Goal: Task Accomplishment & Management: Complete application form

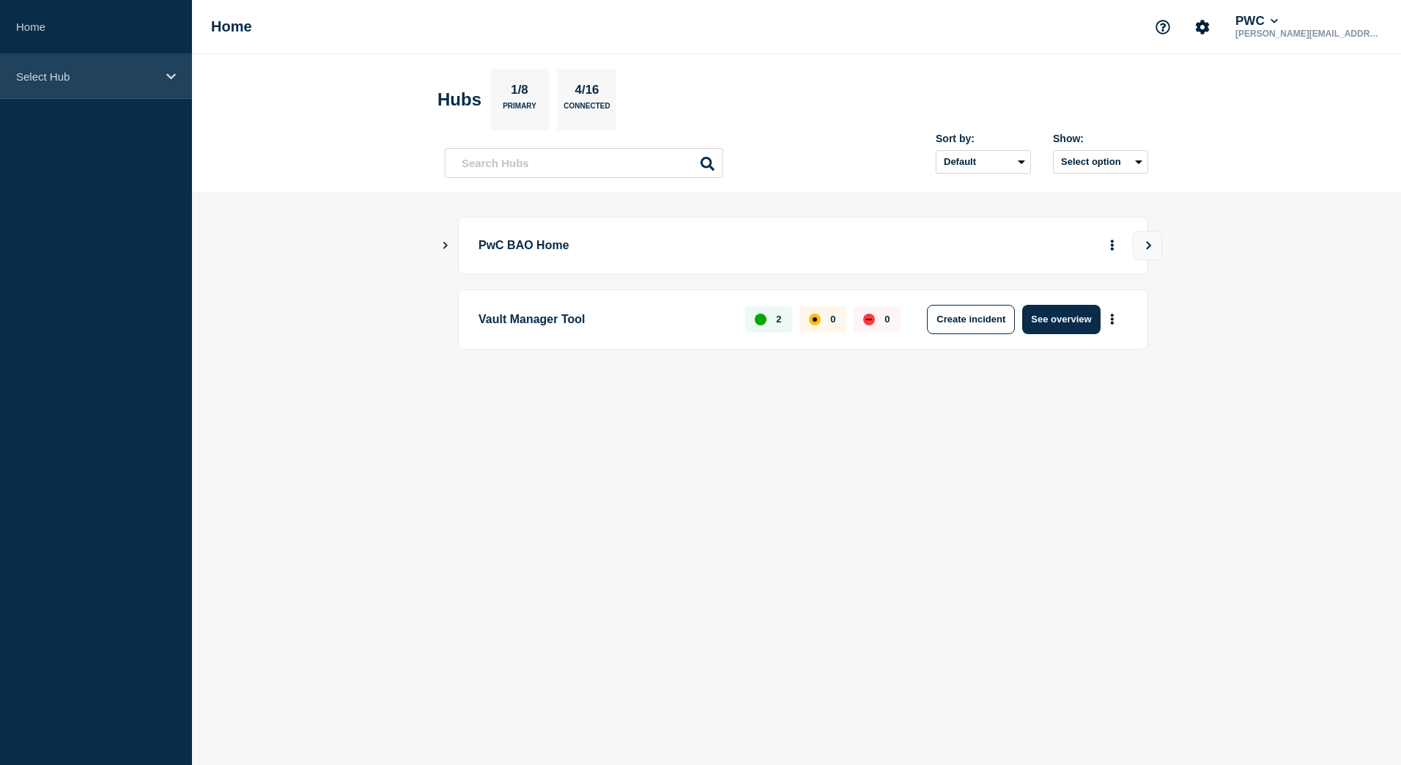
click at [51, 81] on p "Select Hub" at bounding box center [86, 76] width 141 height 12
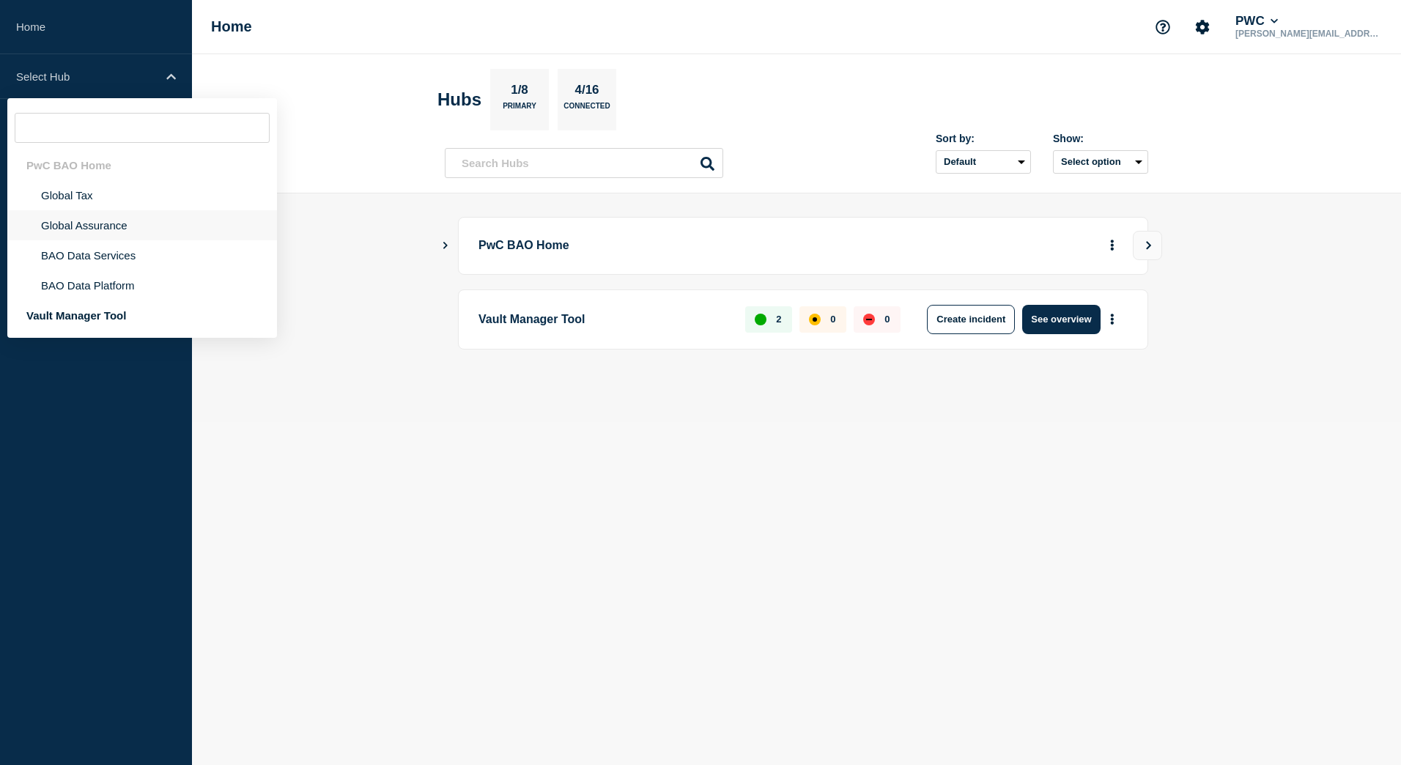
click at [75, 229] on li "Global Assurance" at bounding box center [142, 225] width 270 height 30
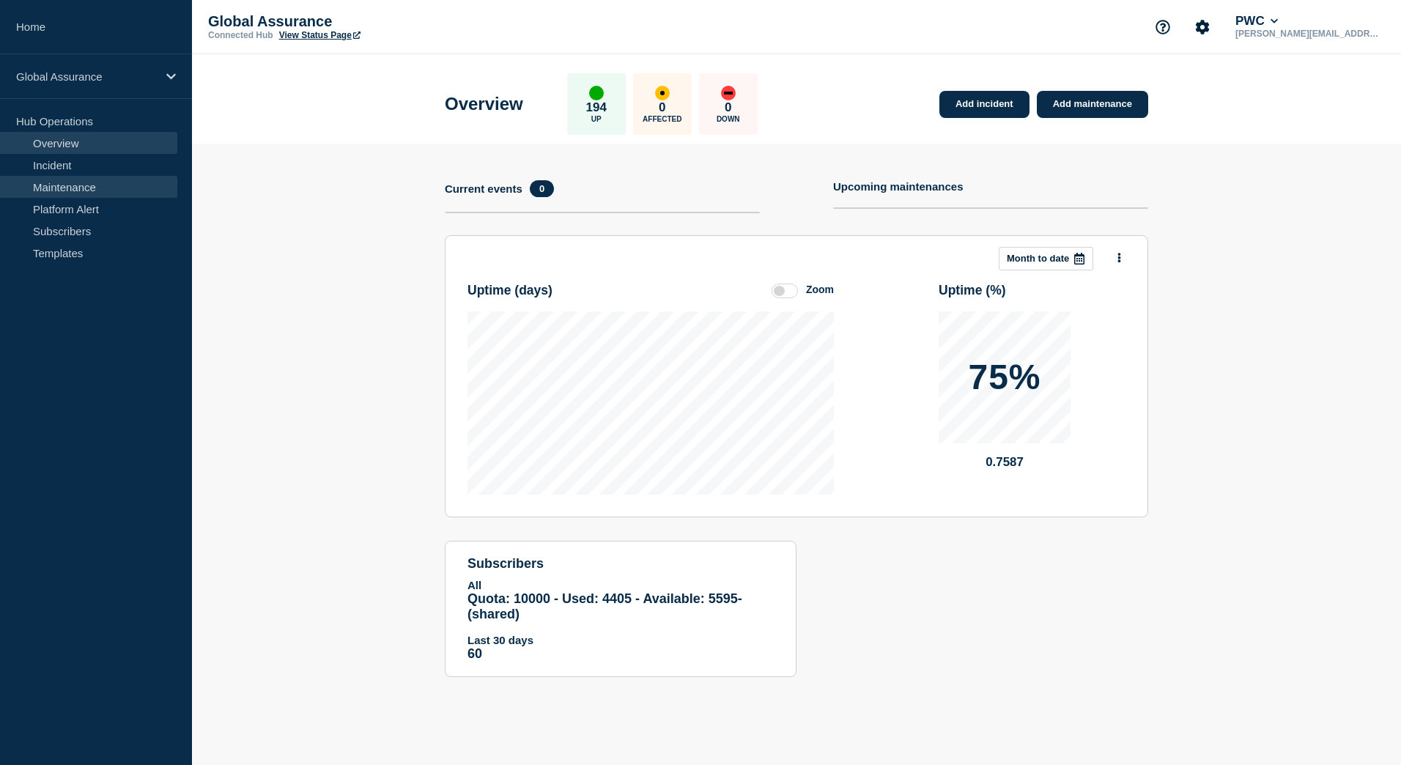
click at [56, 183] on link "Maintenance" at bounding box center [88, 187] width 177 height 22
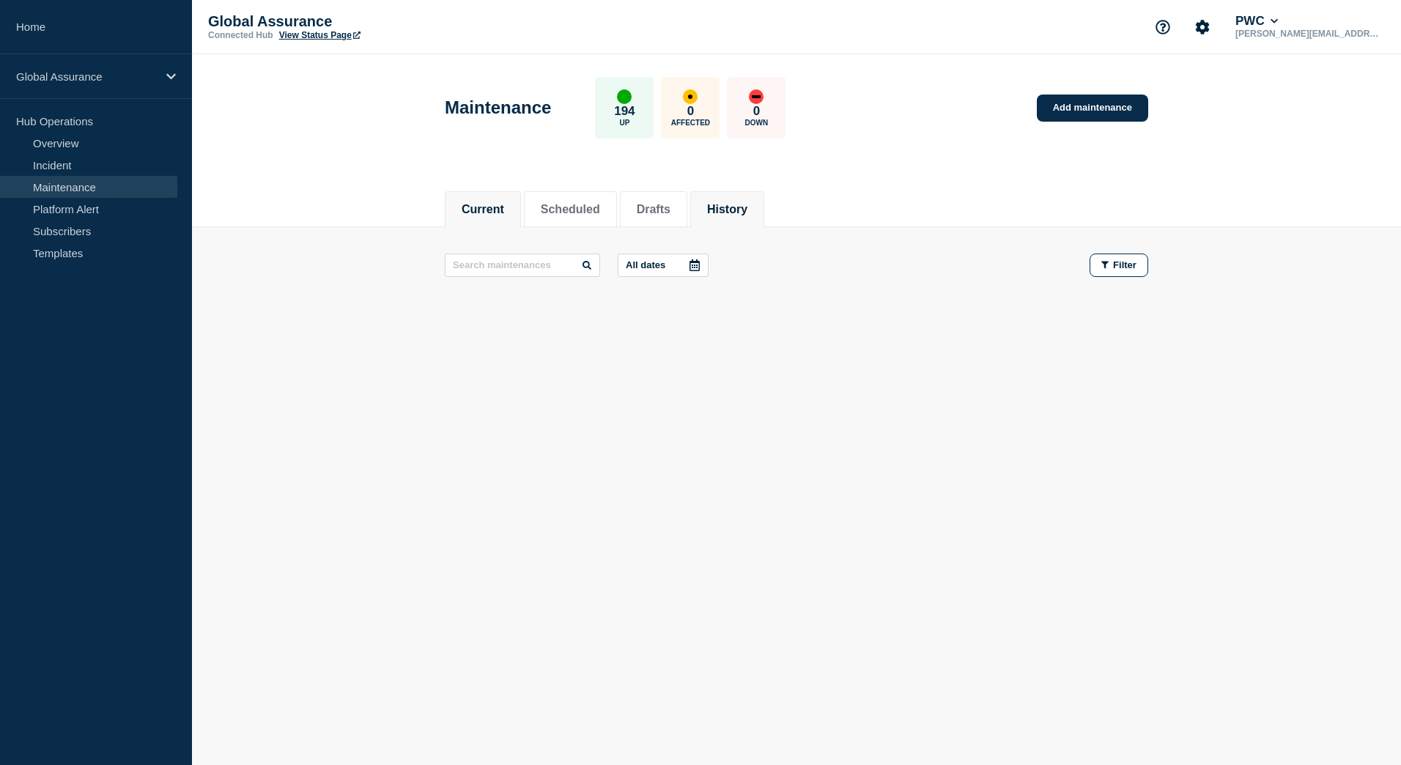
click at [763, 216] on li "History" at bounding box center [727, 209] width 74 height 36
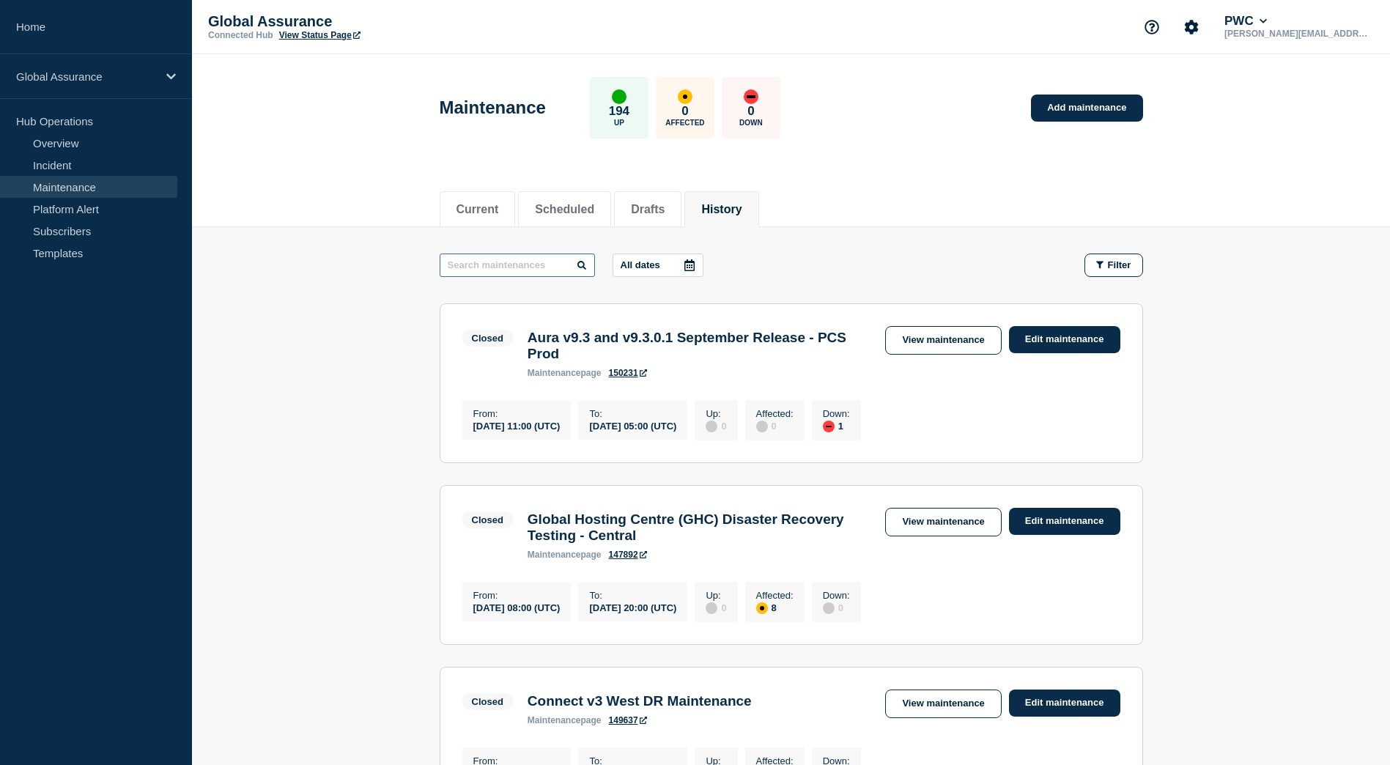
click at [550, 273] on input "text" at bounding box center [517, 265] width 155 height 23
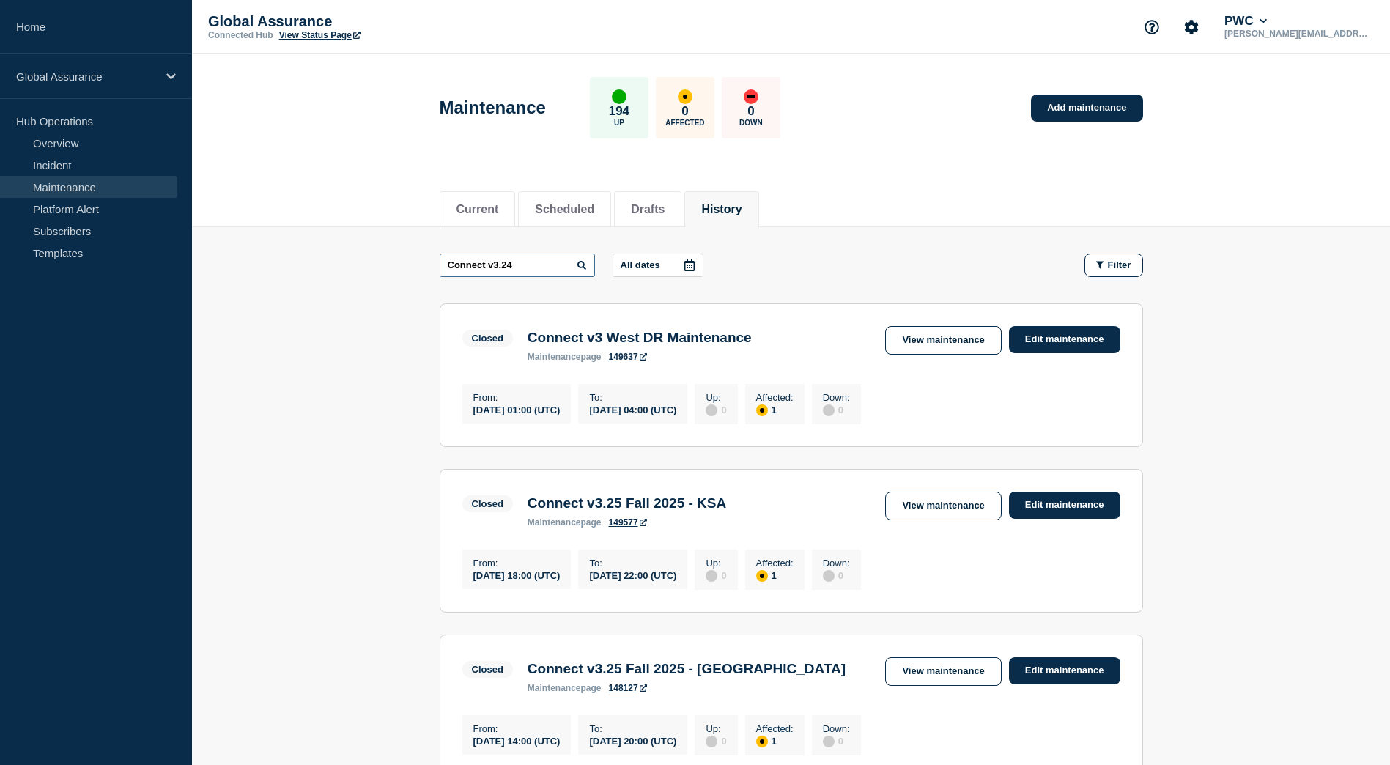
type input "Connect v3.24"
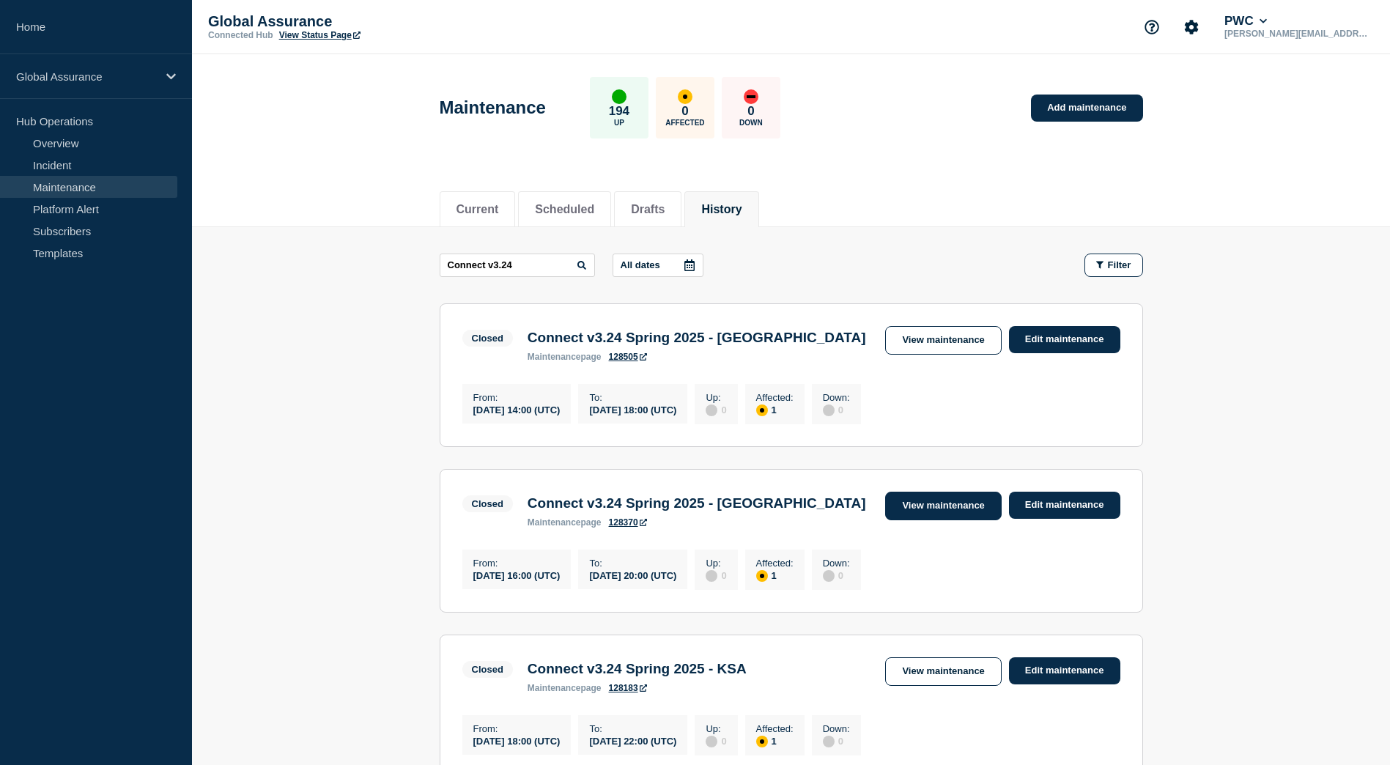
click at [923, 513] on link "View maintenance" at bounding box center [943, 506] width 116 height 29
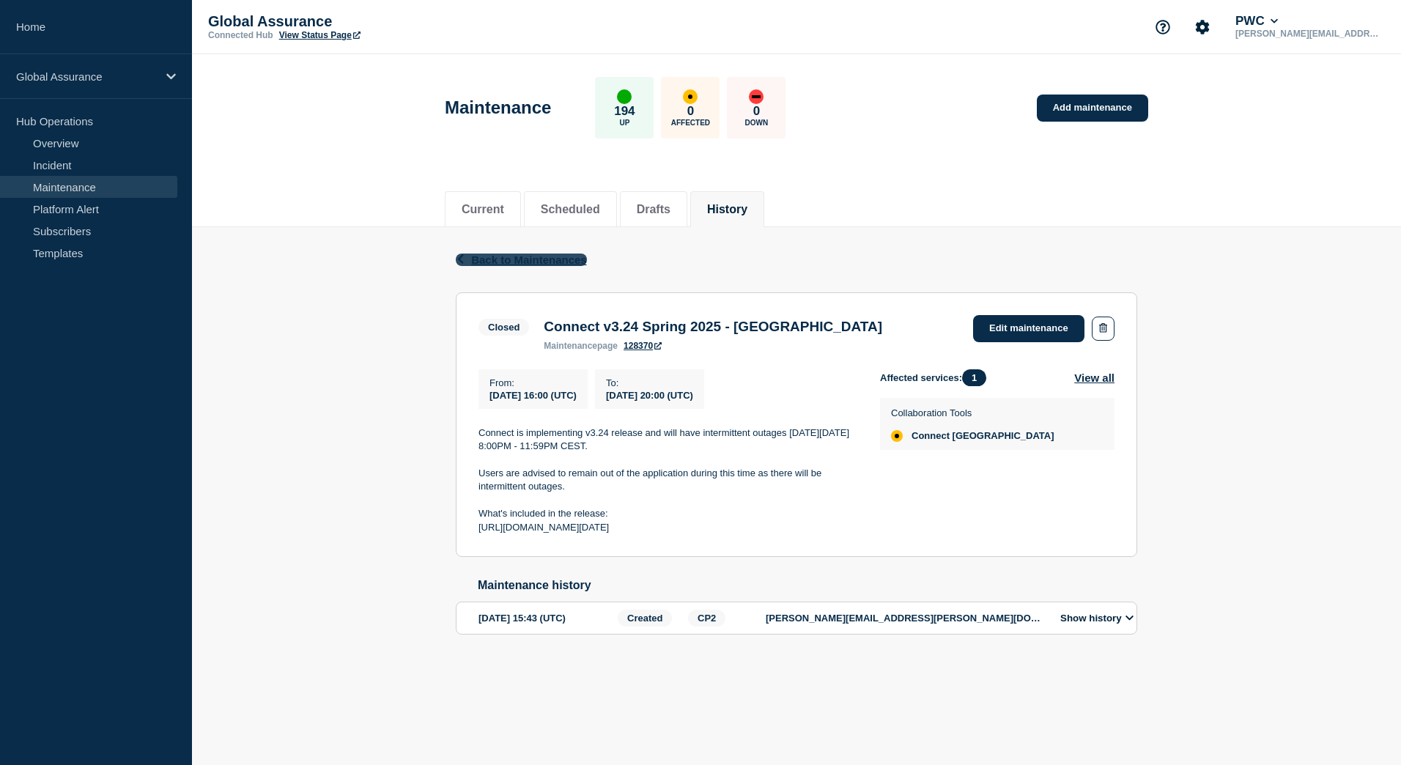
click at [530, 265] on span "Back to Maintenances" at bounding box center [529, 260] width 116 height 12
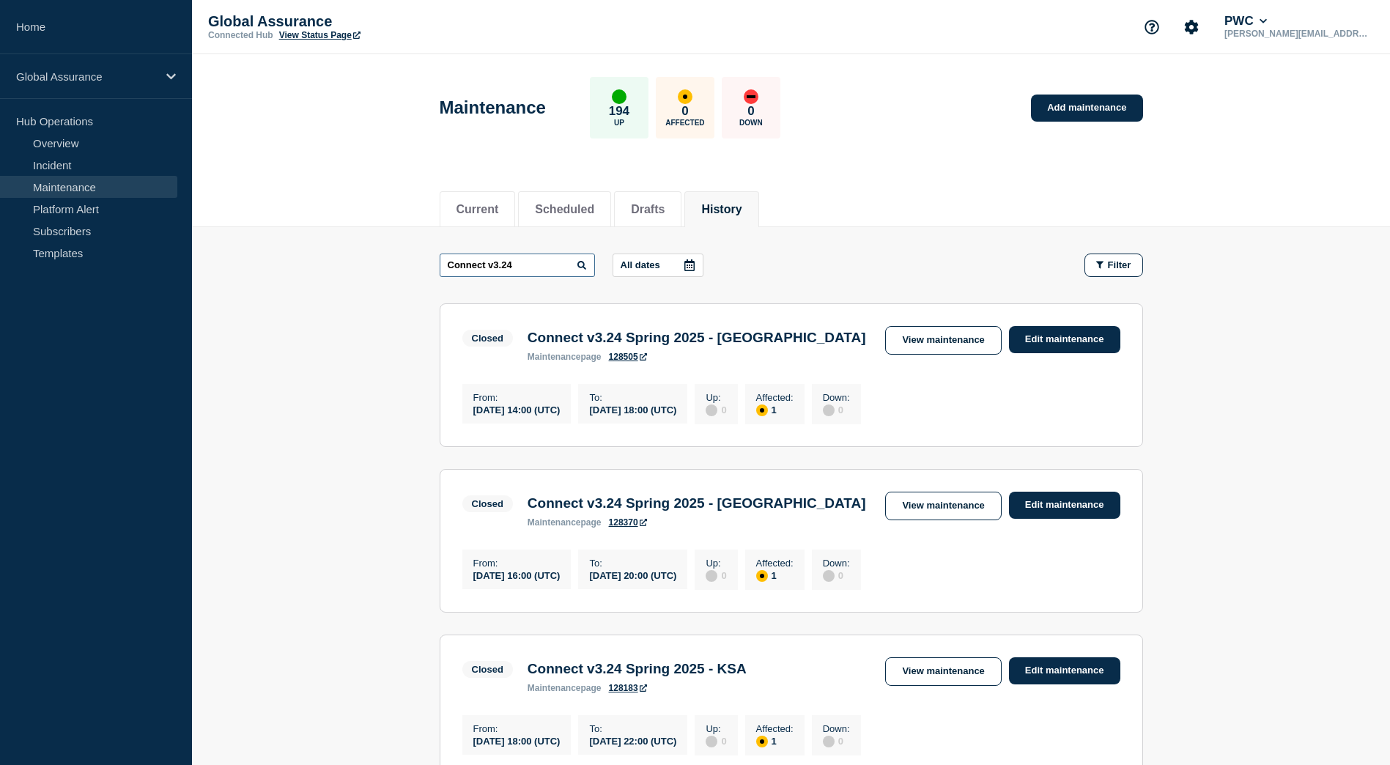
click at [528, 265] on input "Connect v3.24" at bounding box center [517, 265] width 155 height 23
type input "Connect v3.25"
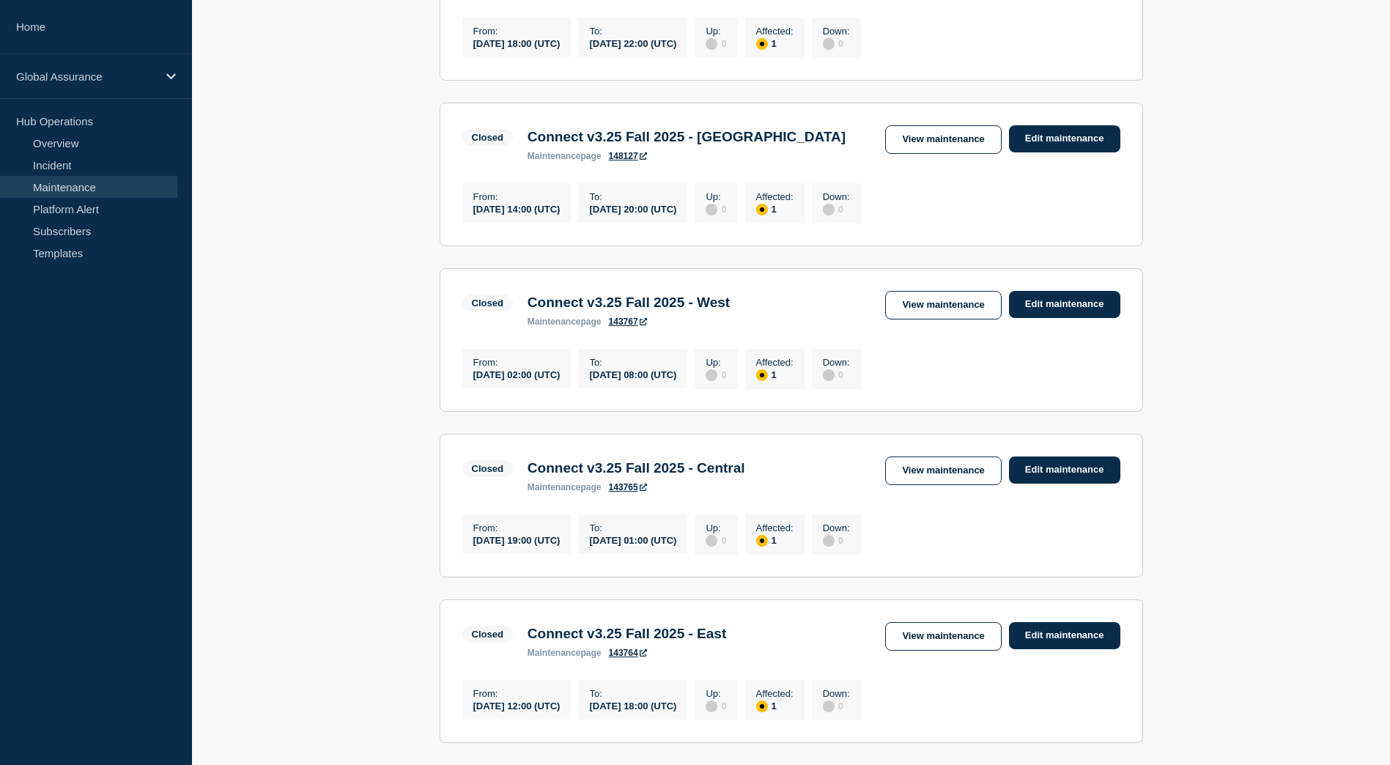
scroll to position [513, 0]
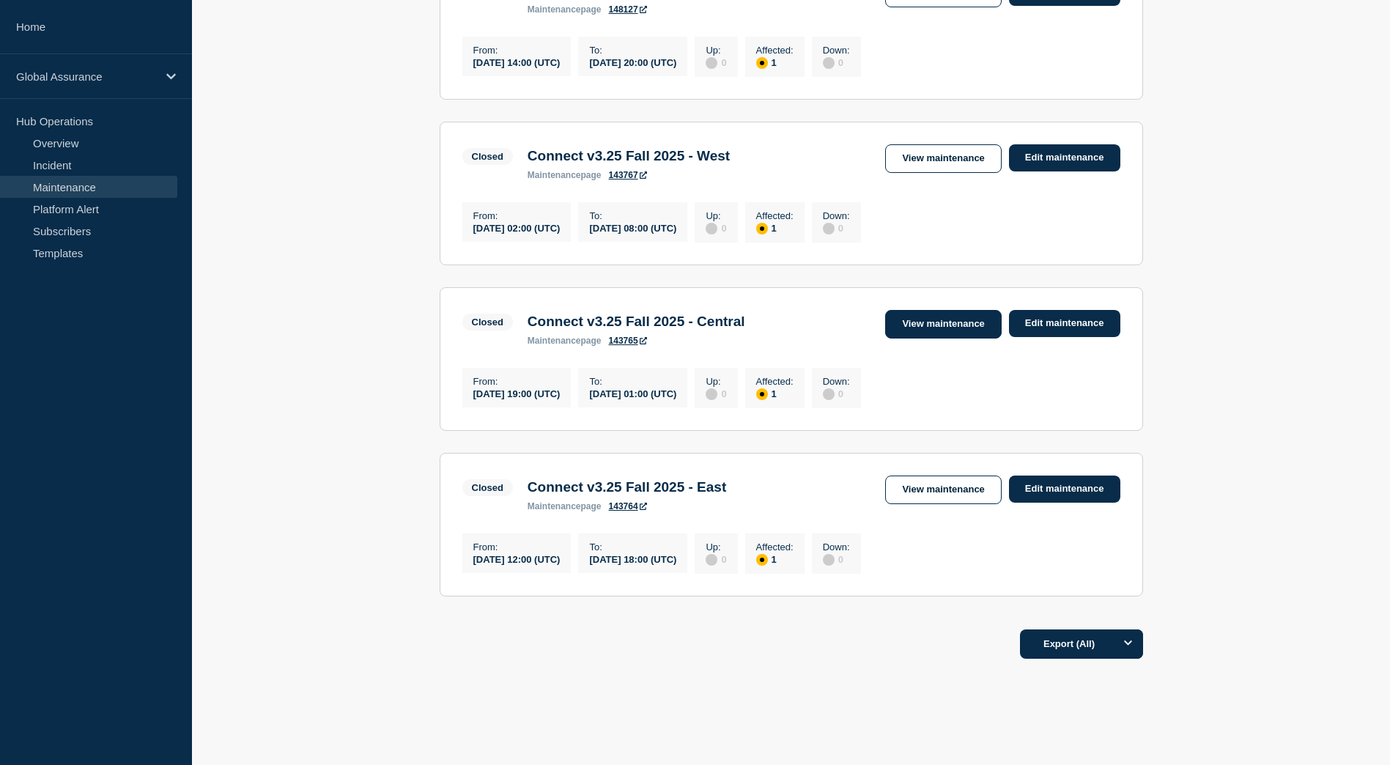
click at [947, 339] on link "View maintenance" at bounding box center [943, 324] width 116 height 29
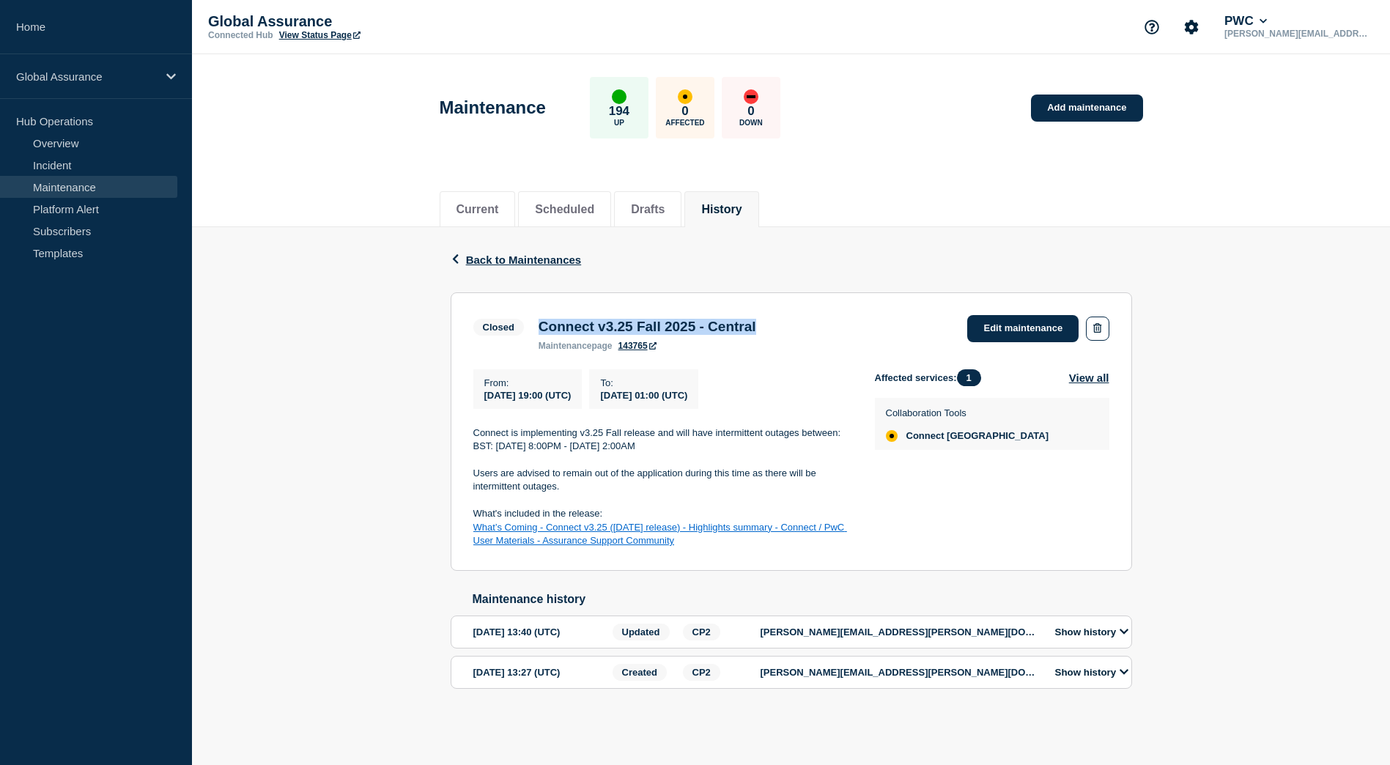
drag, startPoint x: 539, startPoint y: 326, endPoint x: 794, endPoint y: 330, distance: 255.0
click at [763, 330] on div "Connect v3.25 Fall 2025 - Central maintenance page 143765" at bounding box center [647, 335] width 232 height 32
copy h3 "Connect v3.25 Fall 2025 - Central"
drag, startPoint x: 770, startPoint y: 552, endPoint x: 469, endPoint y: 436, distance: 322.9
click at [469, 436] on section "Closed Connect v3.25 Fall 2025 - Central maintenance page 143765 Edit maintenan…" at bounding box center [791, 431] width 681 height 278
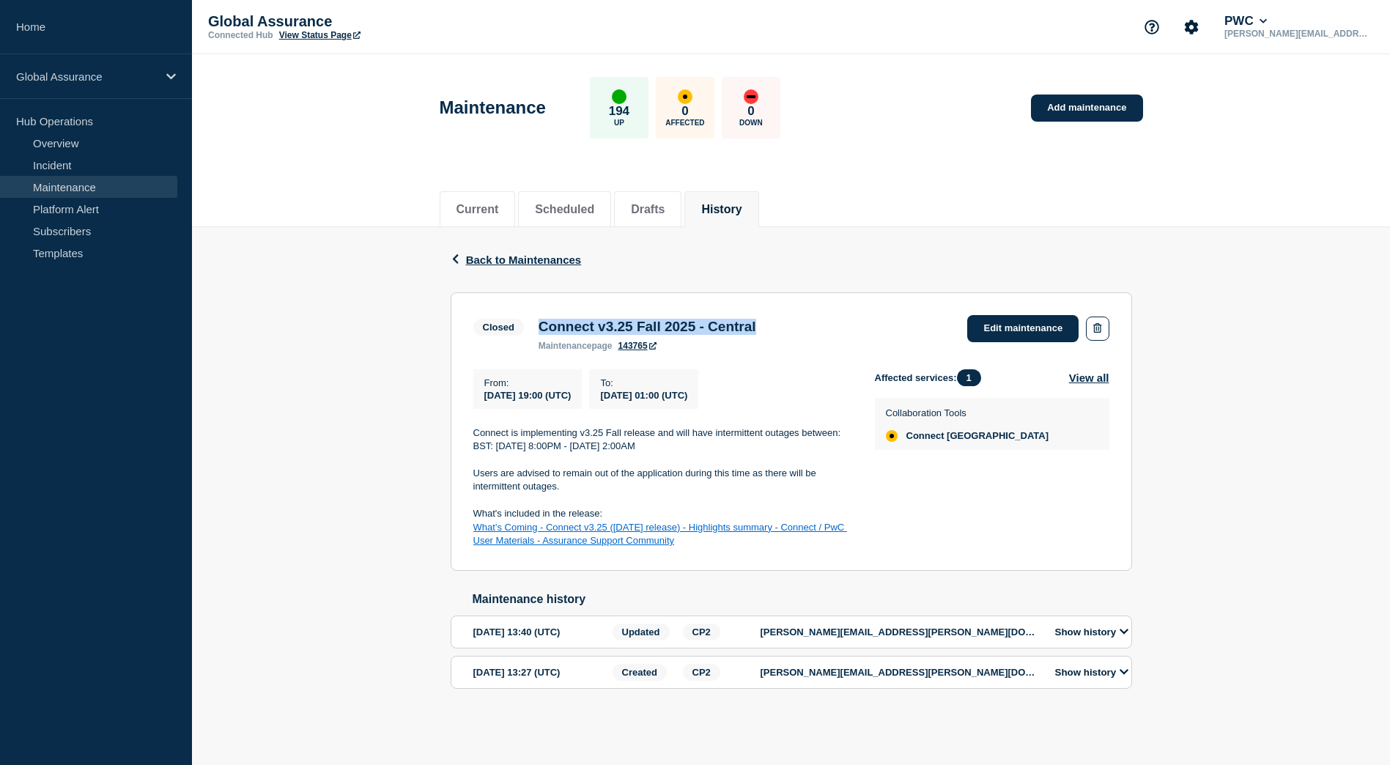
copy div "Connect is implementing v3.25 Fall release and will have intermittent outages b…"
click at [1123, 221] on div "Current Scheduled Drafts History" at bounding box center [791, 202] width 703 height 50
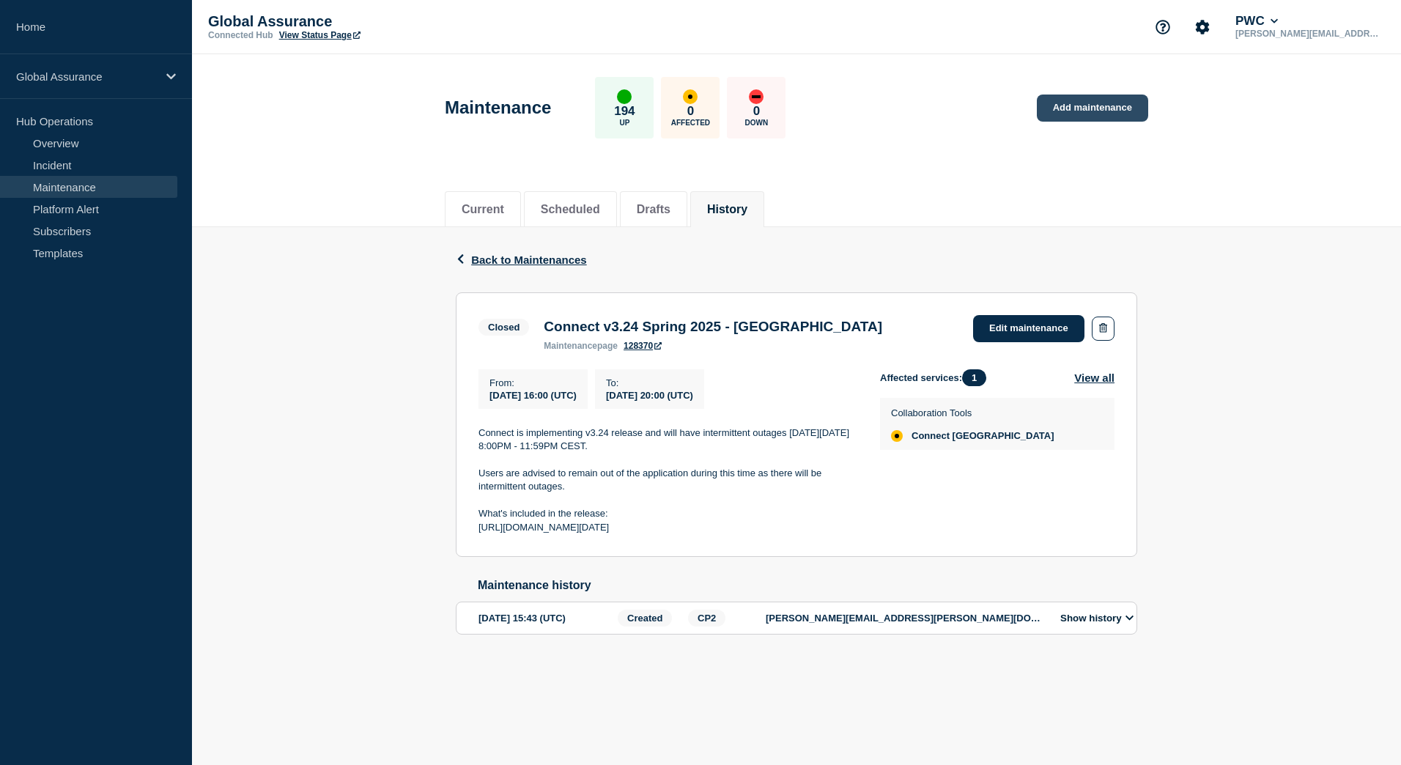
click at [1086, 106] on link "Add maintenance" at bounding box center [1092, 108] width 111 height 27
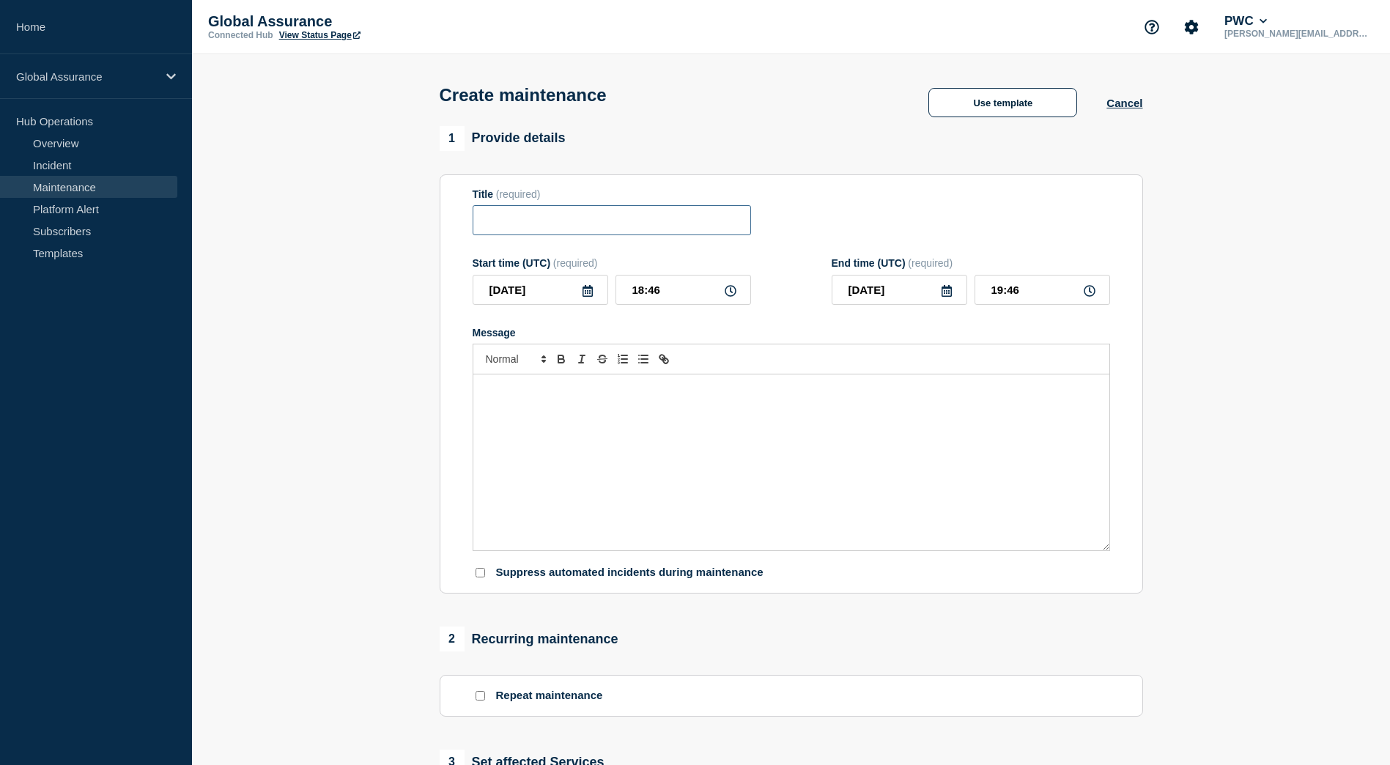
click at [575, 223] on input "Title" at bounding box center [612, 220] width 278 height 30
paste input "Connect v3.25 Fall 2025 - Central"
click at [484, 227] on input "Connect v3.25 Fall 2025 - Central" at bounding box center [612, 220] width 278 height 30
click at [703, 223] on input "Connect v3.25 Fall 2025 - Central" at bounding box center [612, 220] width 278 height 30
type input "Connect v3.25 Fall 2025 - [GEOGRAPHIC_DATA]"
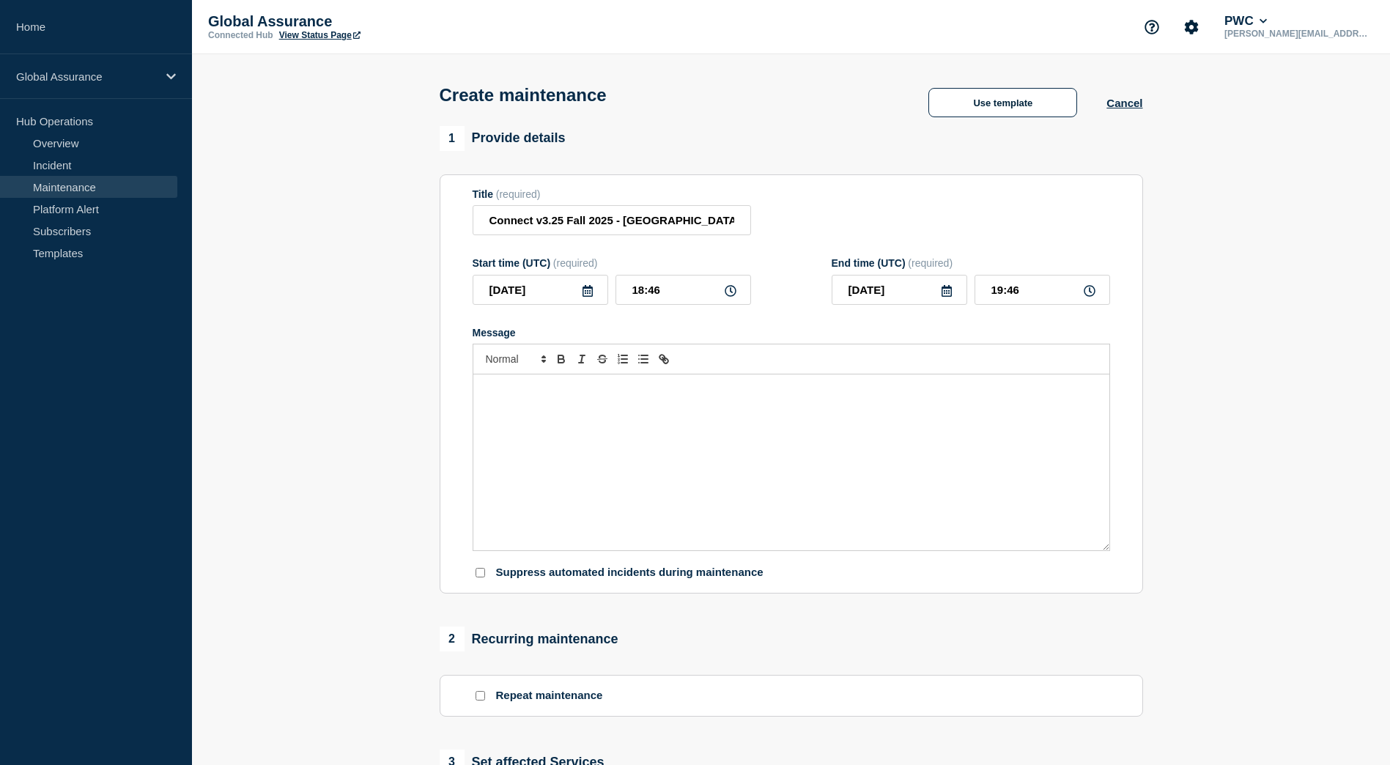
click at [585, 294] on icon at bounding box center [588, 291] width 10 height 12
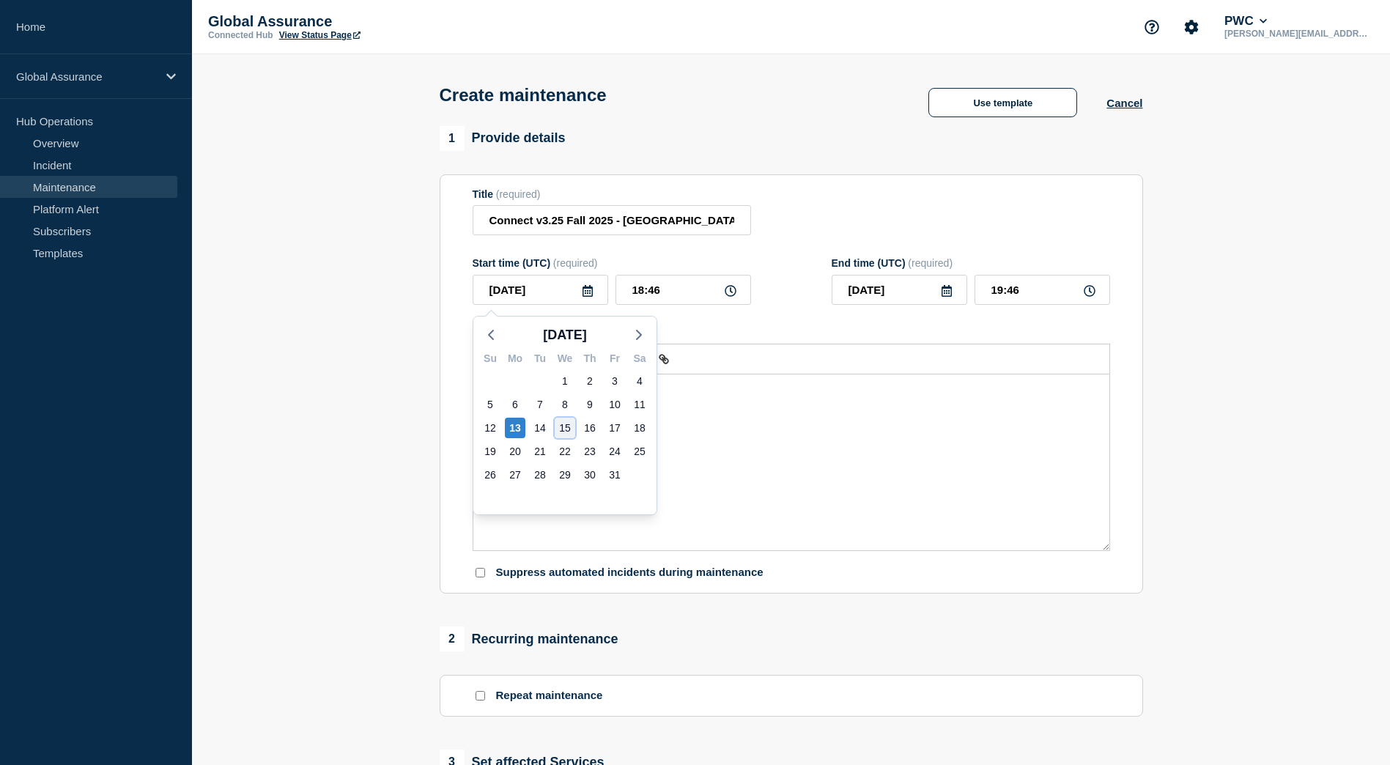
click at [566, 432] on div "15" at bounding box center [565, 428] width 21 height 21
type input "[DATE]"
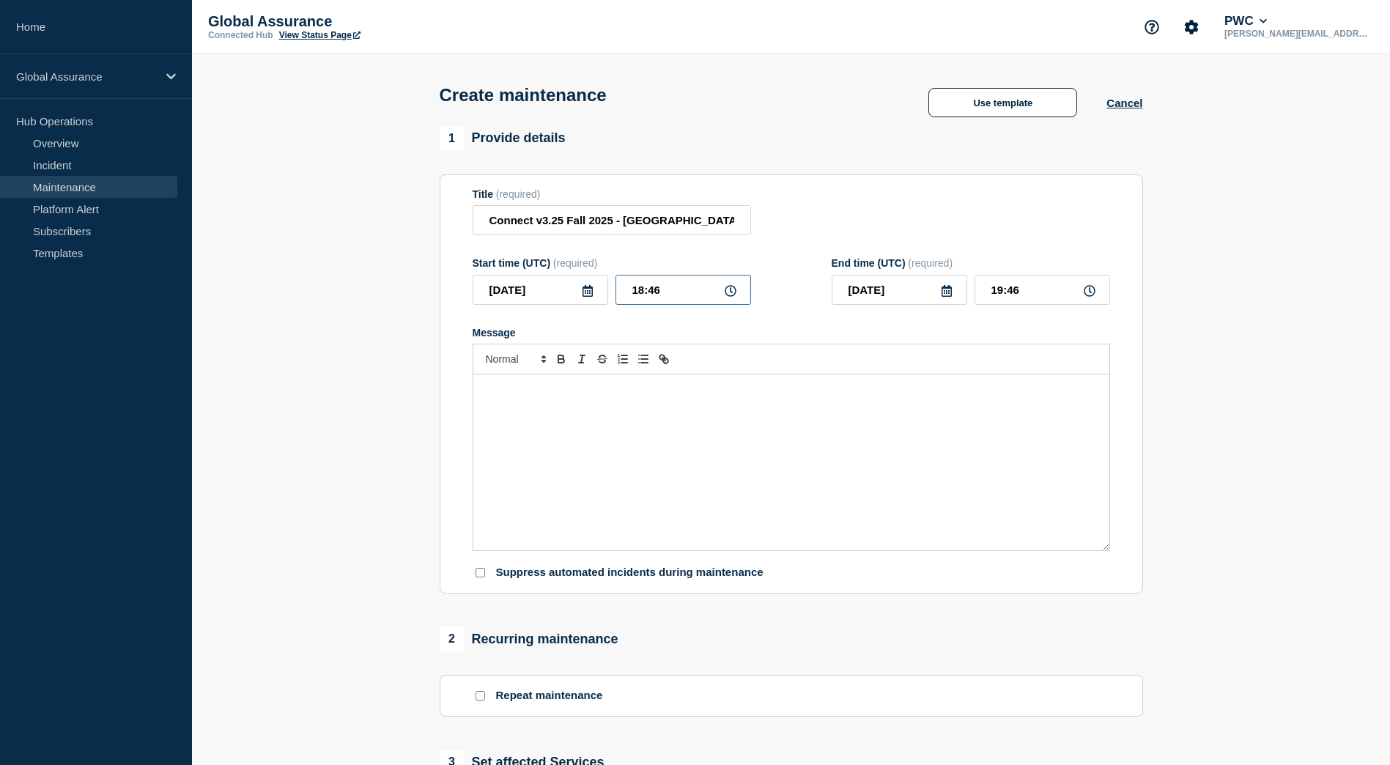
drag, startPoint x: 648, startPoint y: 297, endPoint x: 665, endPoint y: 293, distance: 17.2
click at [665, 293] on input "18:46" at bounding box center [683, 290] width 136 height 30
type input "18:00"
drag, startPoint x: 1002, startPoint y: 292, endPoint x: 982, endPoint y: 293, distance: 20.6
click at [982, 293] on input "19:00" at bounding box center [1043, 290] width 136 height 30
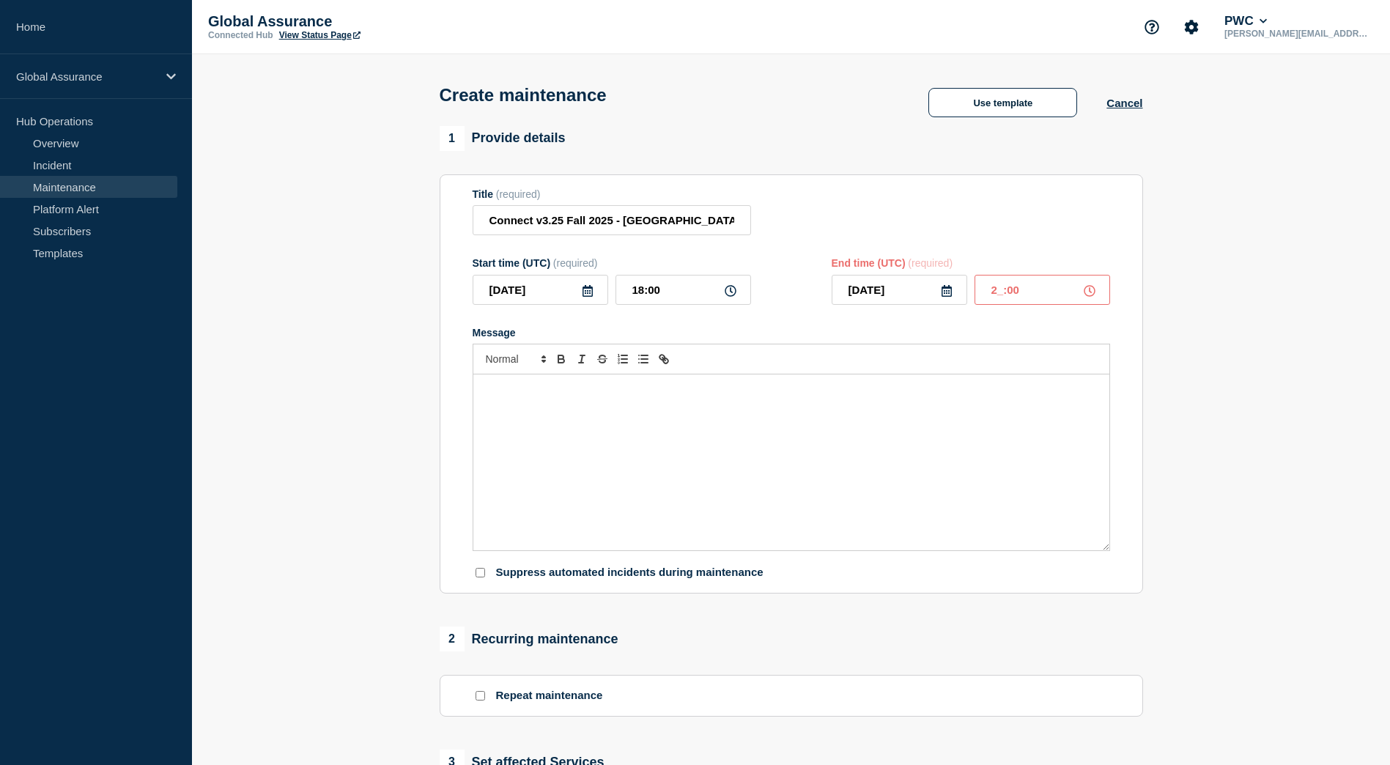
type input "22:00"
click at [1044, 296] on input "22:00" at bounding box center [1043, 290] width 136 height 30
click at [600, 424] on div "Message" at bounding box center [791, 462] width 636 height 176
click at [604, 456] on div "Message" at bounding box center [791, 462] width 636 height 176
click at [508, 445] on div "Message" at bounding box center [791, 462] width 636 height 176
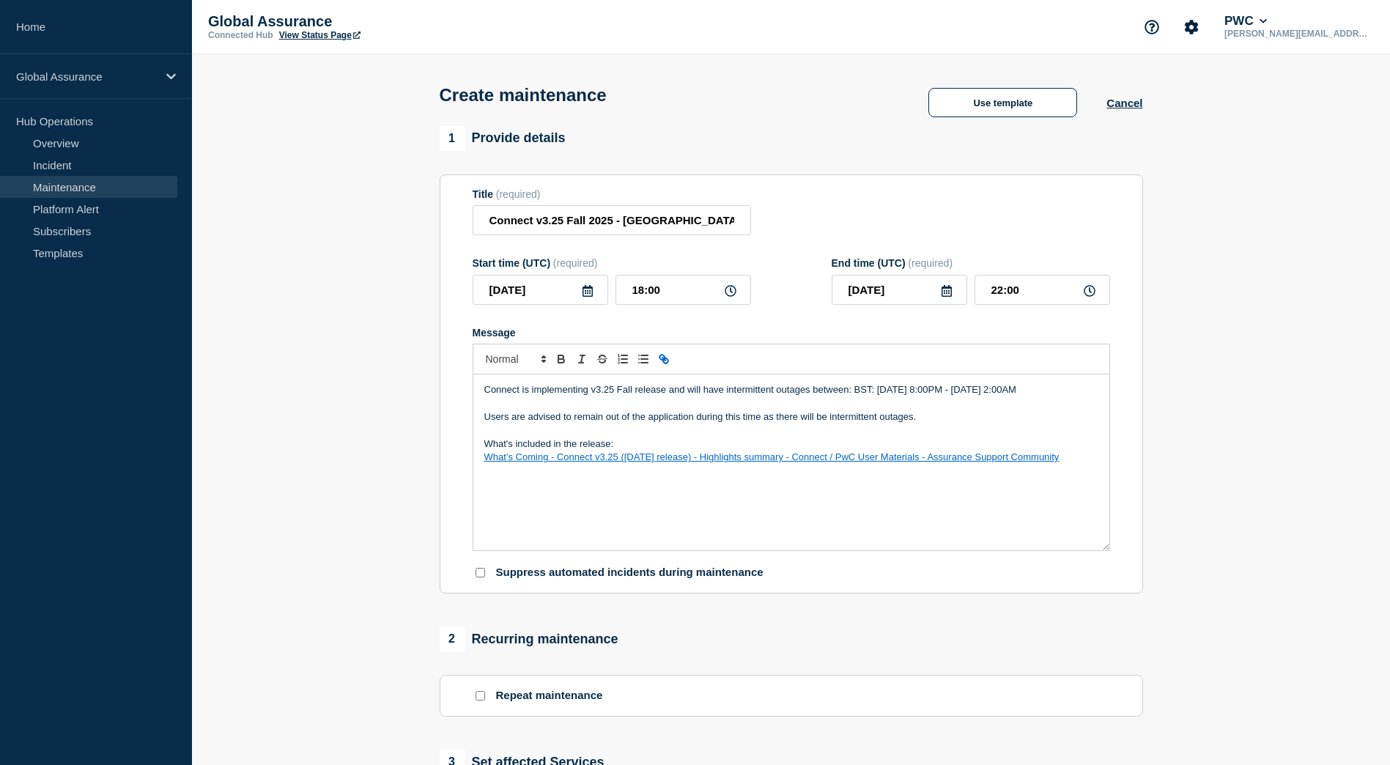
click at [568, 501] on div "Connect is implementing v3.25 Fall release and will have intermittent outages b…" at bounding box center [791, 462] width 636 height 176
click at [869, 395] on p "Connect is implementing v3.25 Fall release and will have intermittent outages b…" at bounding box center [791, 389] width 614 height 13
drag, startPoint x: 870, startPoint y: 396, endPoint x: 857, endPoint y: 392, distance: 13.2
click at [857, 392] on p "Connect is implementing v3.25 Fall release and will have intermittent outages b…" at bounding box center [791, 389] width 614 height 13
click at [860, 396] on p "Connect is implementing v3.25 Fall release and will have intermittent outages b…" at bounding box center [791, 389] width 614 height 13
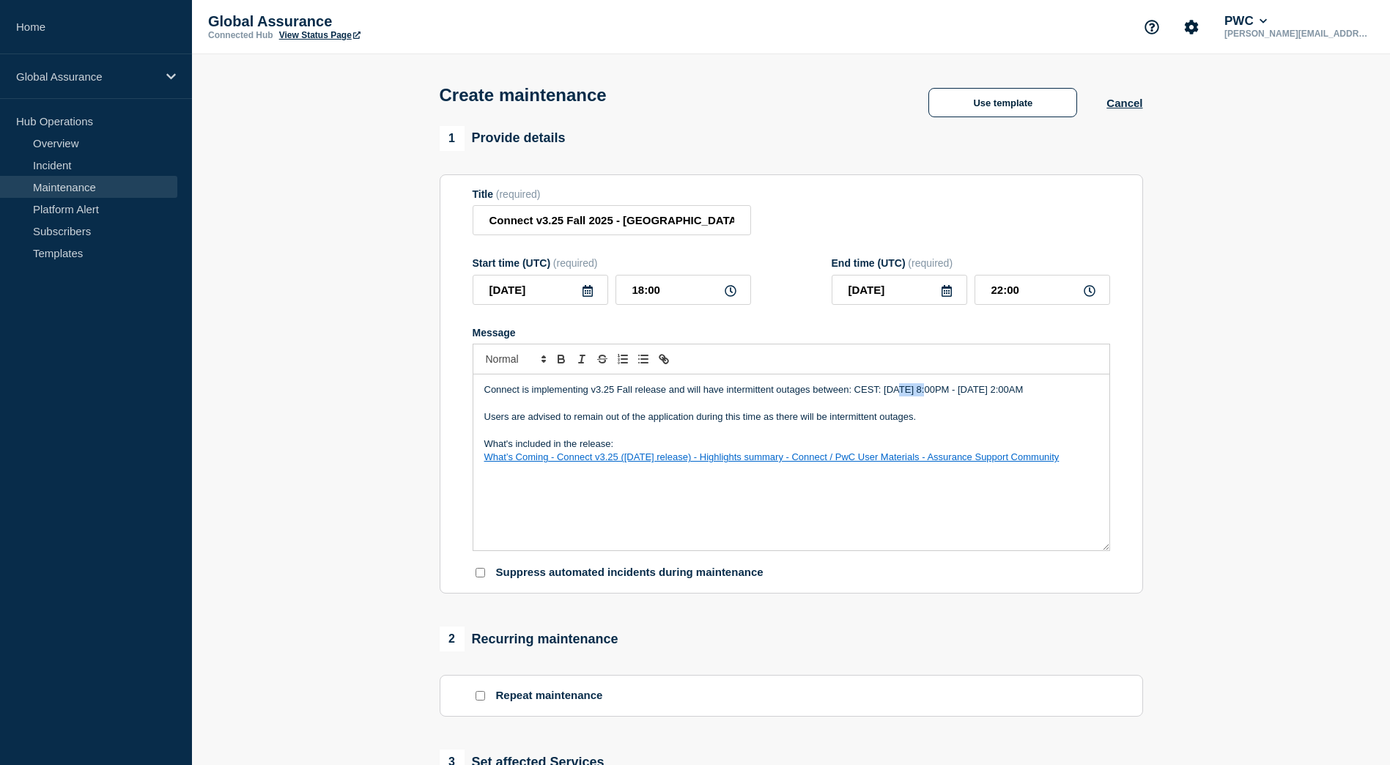
drag, startPoint x: 924, startPoint y: 394, endPoint x: 898, endPoint y: 394, distance: 26.4
click at [898, 394] on p "Connect is implementing v3.25 Fall release and will have intermittent outages b…" at bounding box center [791, 389] width 614 height 13
click at [911, 396] on p "Connect is implementing v3.25 Fall release and will have intermittent outages b…" at bounding box center [791, 389] width 614 height 13
click at [924, 393] on p "Connect is implementing v3.25 Fall release and will have intermittent outages b…" at bounding box center [791, 389] width 614 height 13
drag, startPoint x: 924, startPoint y: 395, endPoint x: 885, endPoint y: 393, distance: 38.9
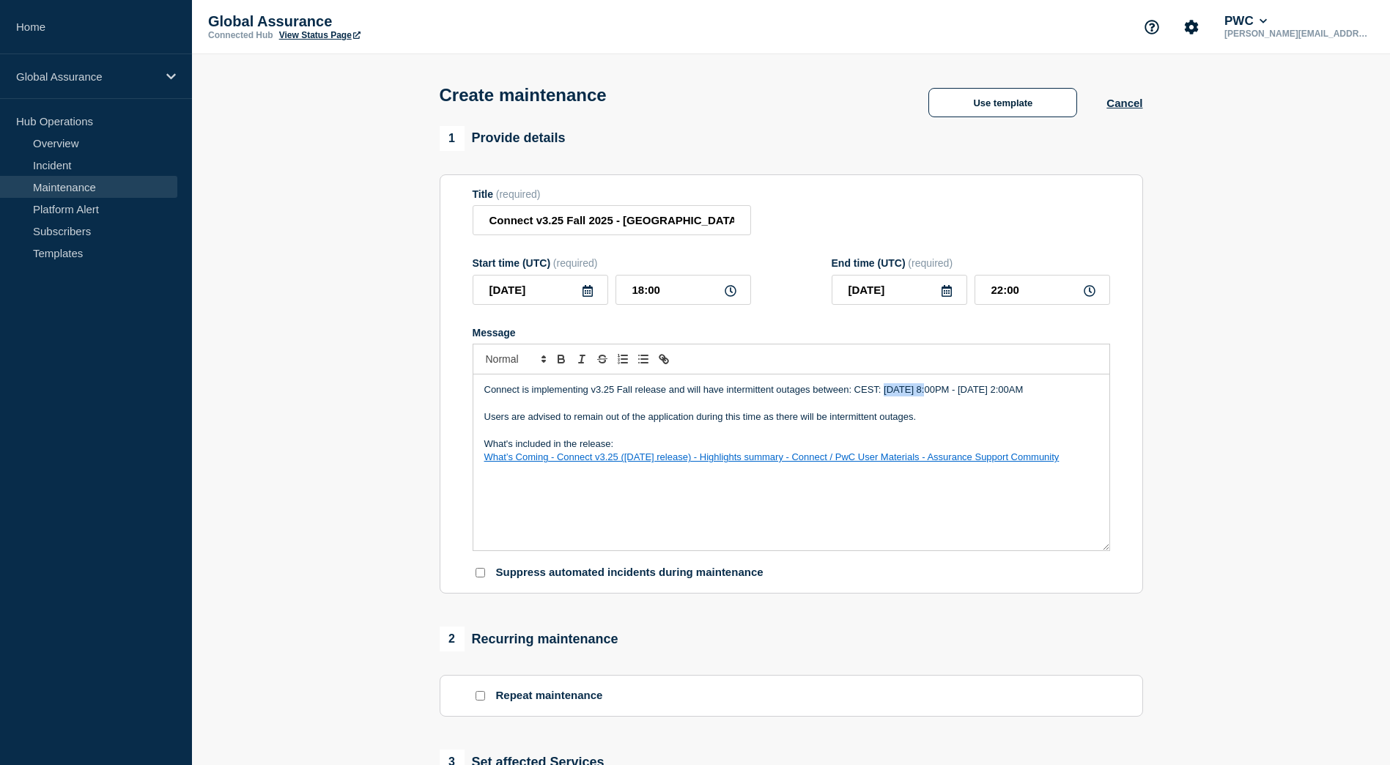
click at [885, 393] on p "Connect is implementing v3.25 Fall release and will have intermittent outages b…" at bounding box center [791, 389] width 614 height 13
drag, startPoint x: 997, startPoint y: 393, endPoint x: 940, endPoint y: 399, distance: 56.7
click at [940, 396] on p "Connect is implementing v3.25 Fall release and will have intermittent outages b…" at bounding box center [791, 389] width 614 height 13
click at [919, 396] on p "Connect is implementing v3.25 Fall release and will have intermittent outages b…" at bounding box center [791, 389] width 614 height 13
click at [939, 394] on p "Connect is implementing v3.25 Fall release and will have intermittent outages b…" at bounding box center [791, 389] width 614 height 13
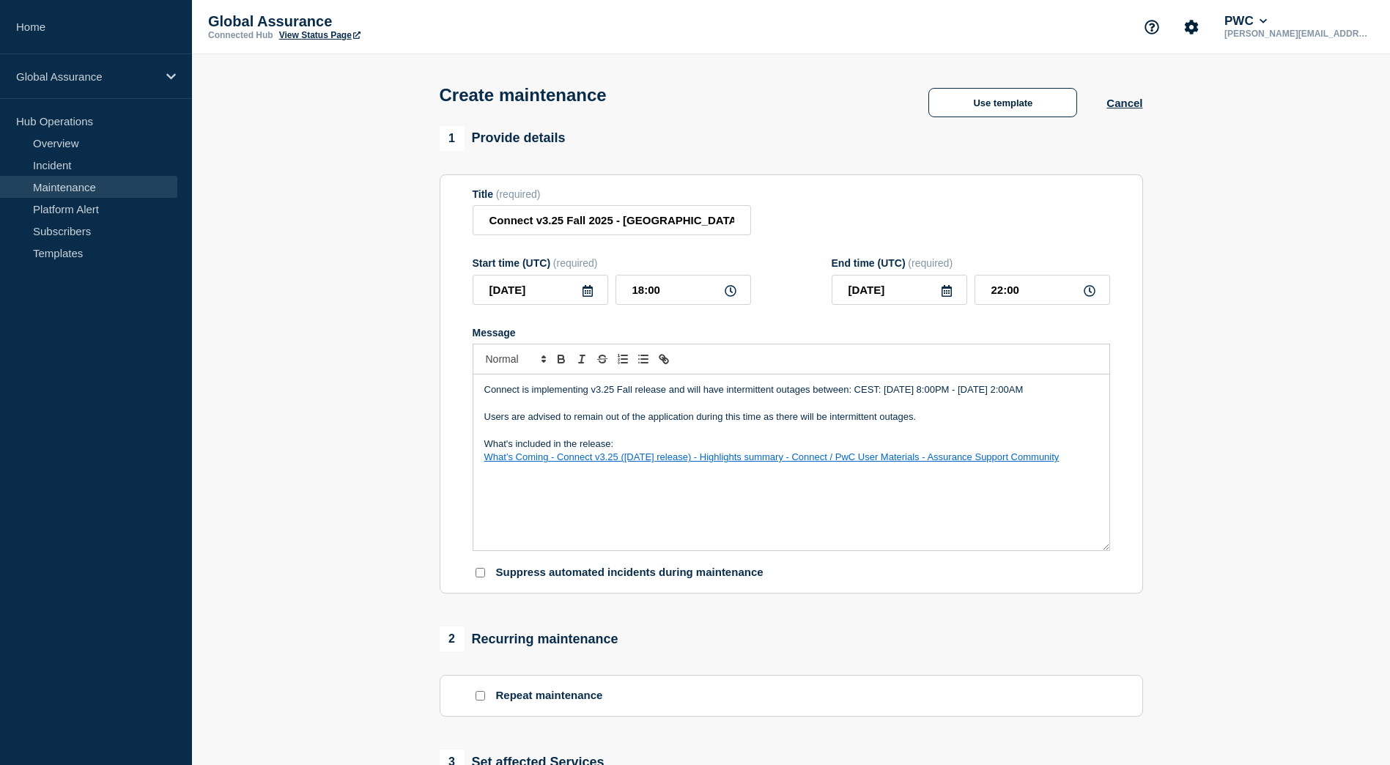
click at [1005, 395] on p "Connect is implementing v3.25 Fall release and will have intermittent outages b…" at bounding box center [791, 389] width 614 height 13
click at [1027, 394] on p "Connect is implementing v3.25 Fall release and will have intermittent outages b…" at bounding box center [791, 389] width 614 height 13
drag, startPoint x: 1050, startPoint y: 393, endPoint x: 619, endPoint y: 409, distance: 431.1
click at [619, 396] on p "Connect is implementing v3.25 Fall release and will have intermittent outages b…" at bounding box center [791, 389] width 614 height 13
drag, startPoint x: 883, startPoint y: 397, endPoint x: 984, endPoint y: 399, distance: 101.1
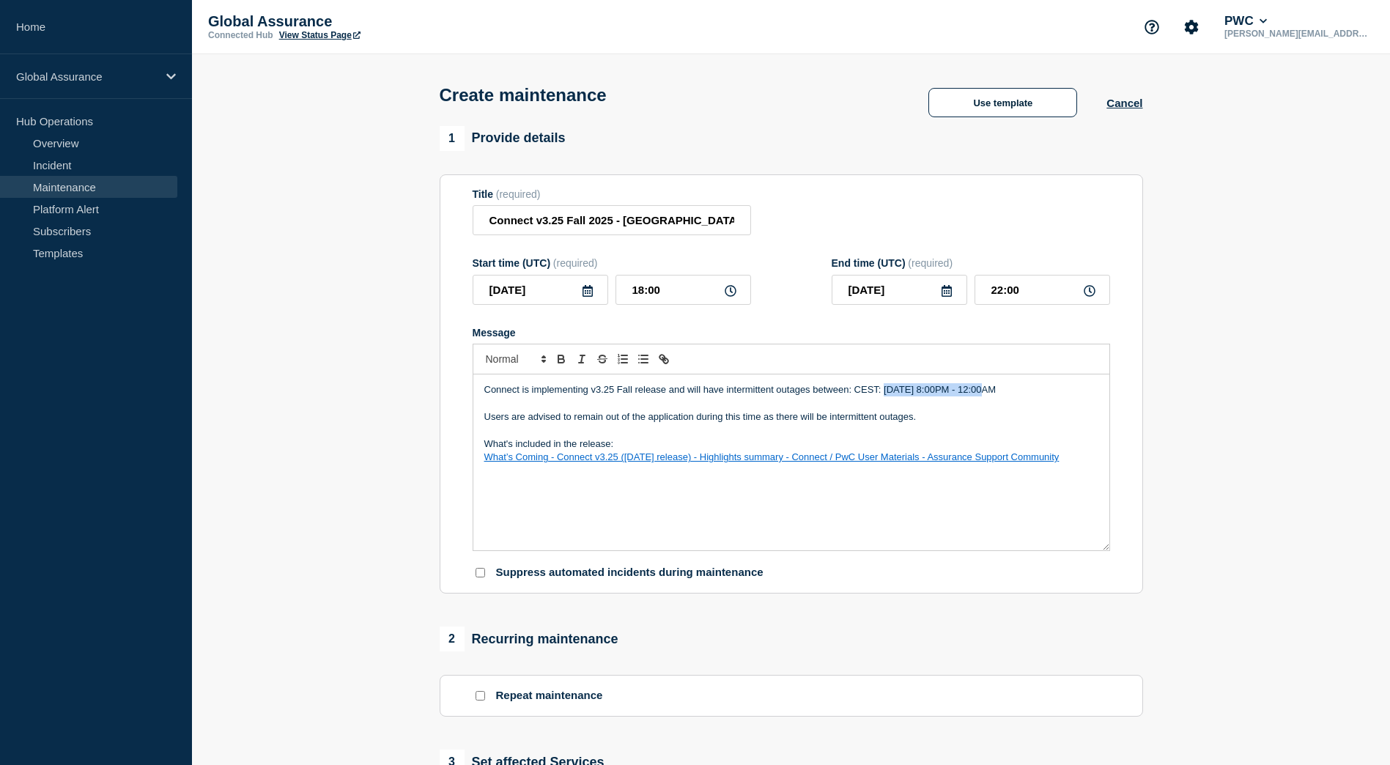
click at [984, 396] on p "Connect is implementing v3.25 Fall release and will have intermittent outages b…" at bounding box center [791, 389] width 614 height 13
drag, startPoint x: 1012, startPoint y: 393, endPoint x: 888, endPoint y: 398, distance: 123.9
click at [887, 396] on p "Connect is implementing v3.25 Fall release and will have intermittent outages b…" at bounding box center [791, 389] width 614 height 13
copy p "[DATE]"
click at [1103, 394] on div "Connect is implementing v3.25 Fall release and will have intermittent outages b…" at bounding box center [791, 462] width 636 height 176
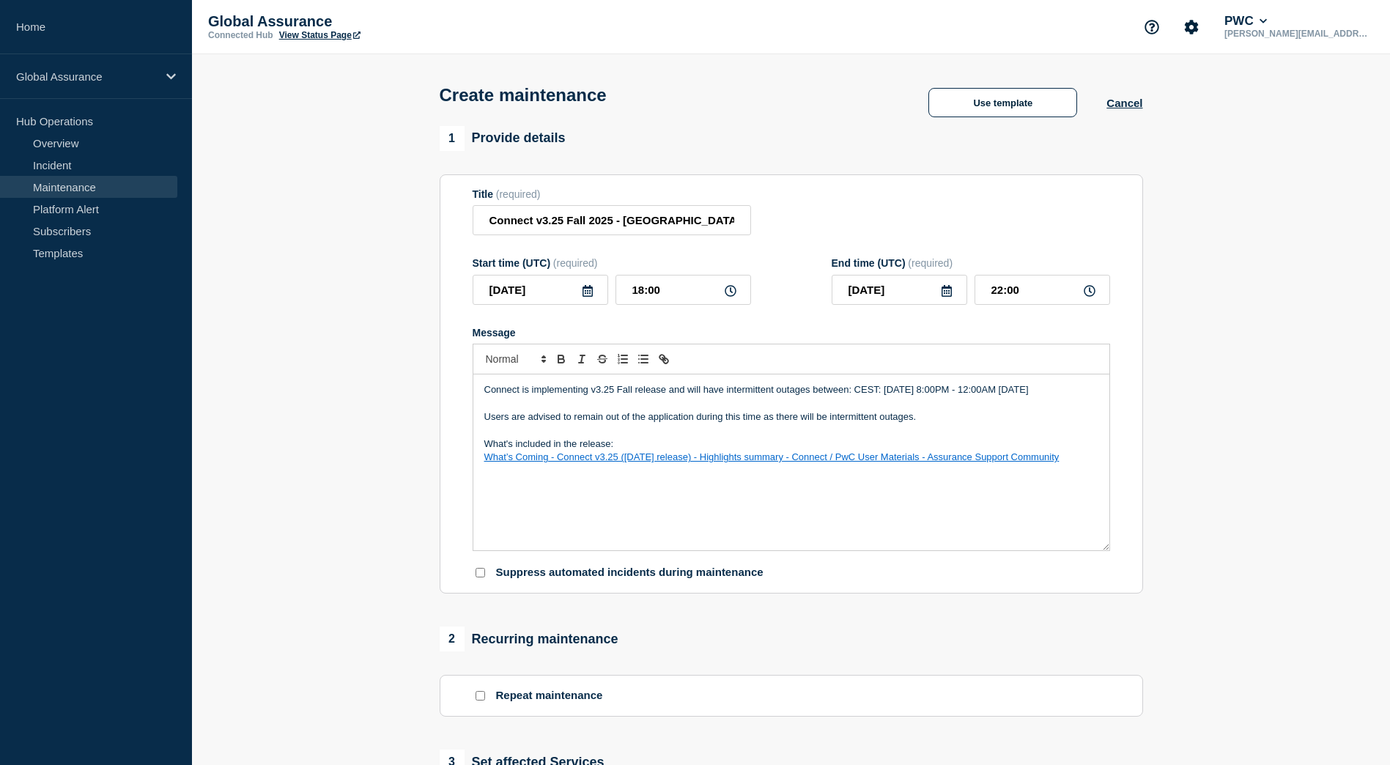
drag, startPoint x: 533, startPoint y: 405, endPoint x: 487, endPoint y: 407, distance: 46.2
click at [487, 396] on p "Connect is implementing v3.25 Fall release and will have intermittent outages b…" at bounding box center [791, 389] width 614 height 13
click at [575, 396] on p "Connect is implementing v3.25 Fall release and will have intermittent outages b…" at bounding box center [791, 389] width 614 height 13
click at [640, 396] on p "Connect is implementing v3.25 Fall release and will have intermittent outages b…" at bounding box center [791, 389] width 614 height 13
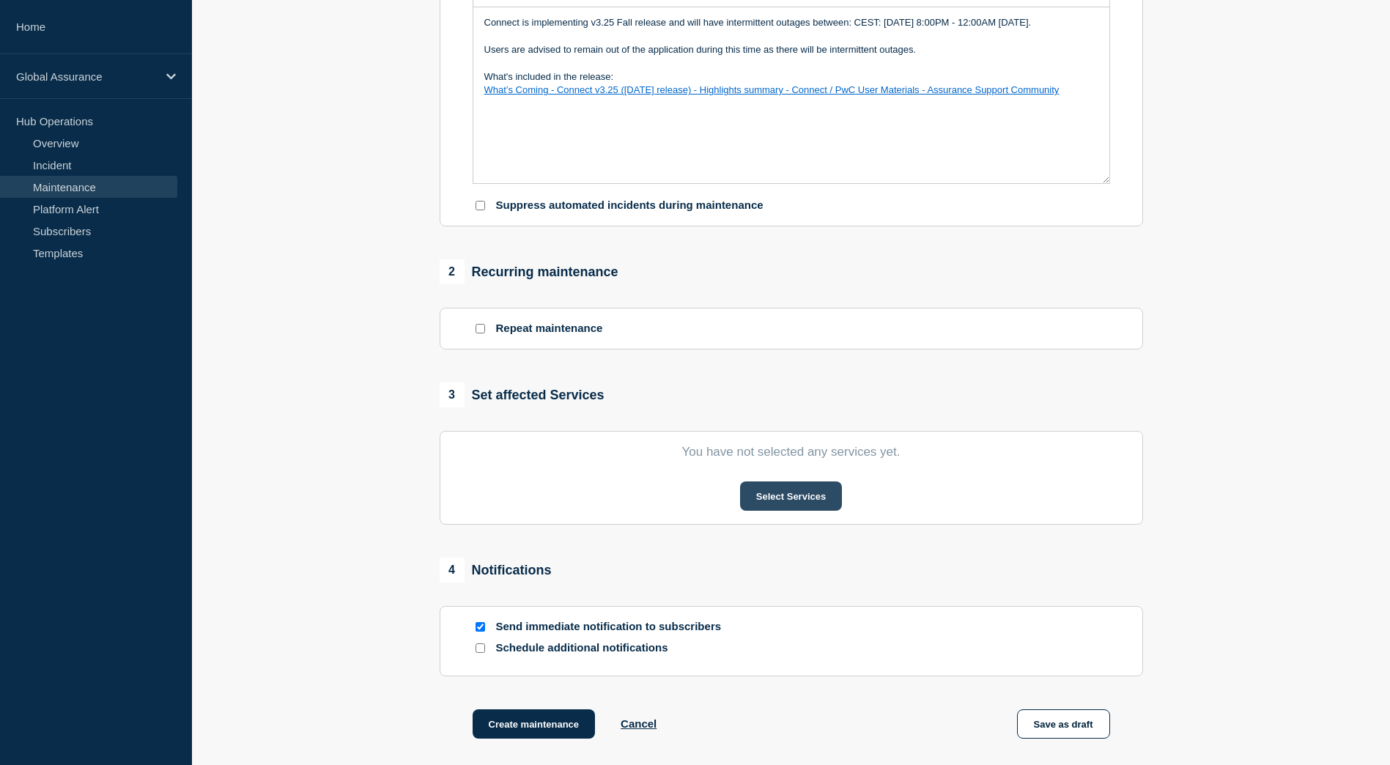
scroll to position [440, 0]
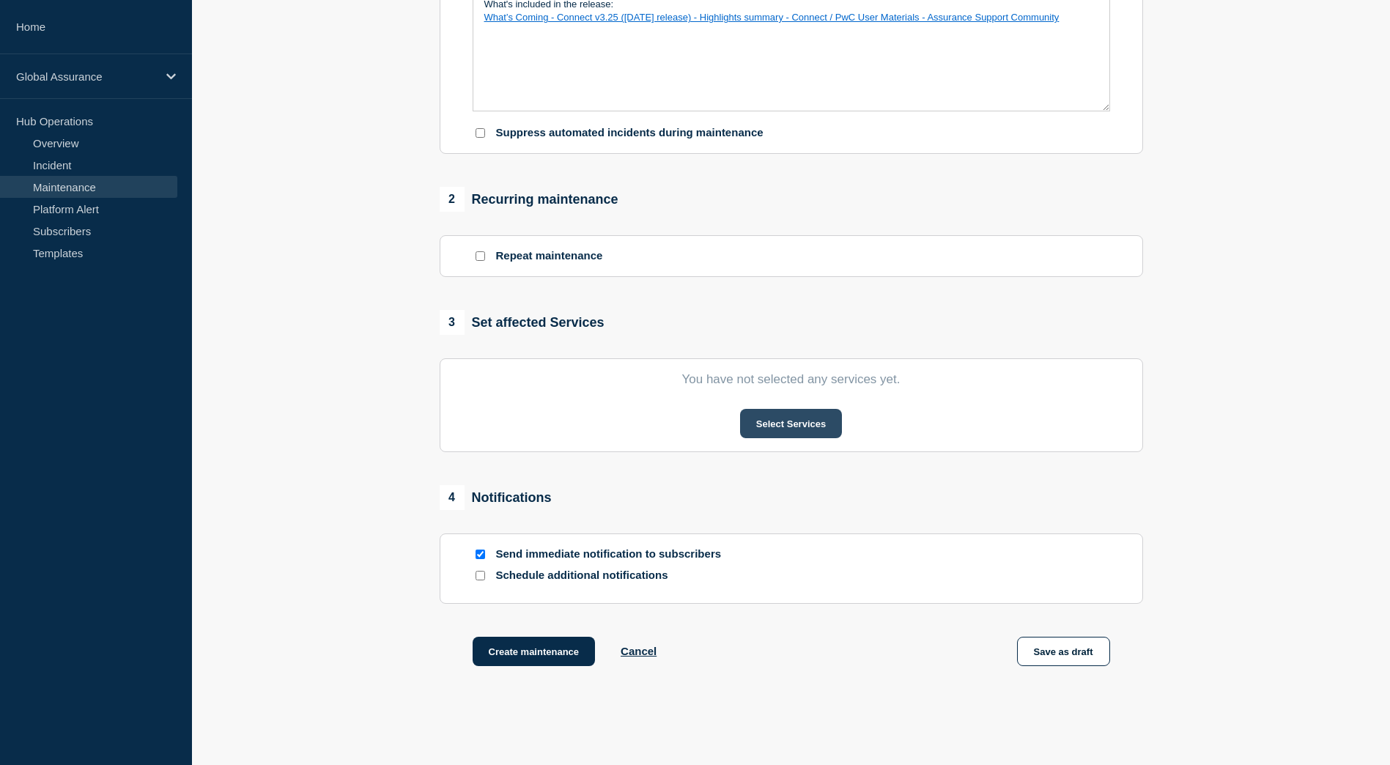
click at [810, 426] on button "Select Services" at bounding box center [791, 423] width 102 height 29
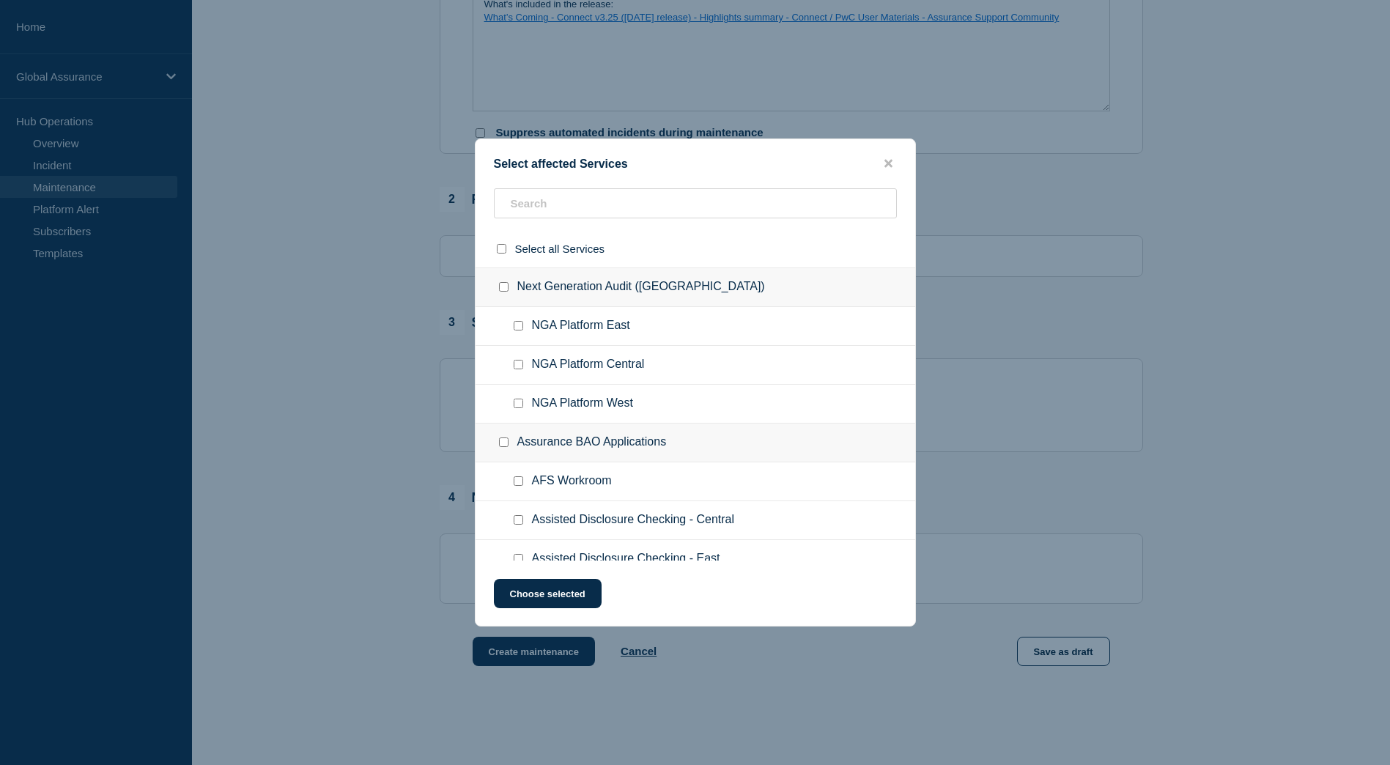
drag, startPoint x: 673, startPoint y: 355, endPoint x: 660, endPoint y: 347, distance: 14.8
click at [660, 346] on ul "NGA Platform East" at bounding box center [696, 326] width 440 height 39
click at [552, 204] on input "text" at bounding box center [695, 203] width 403 height 30
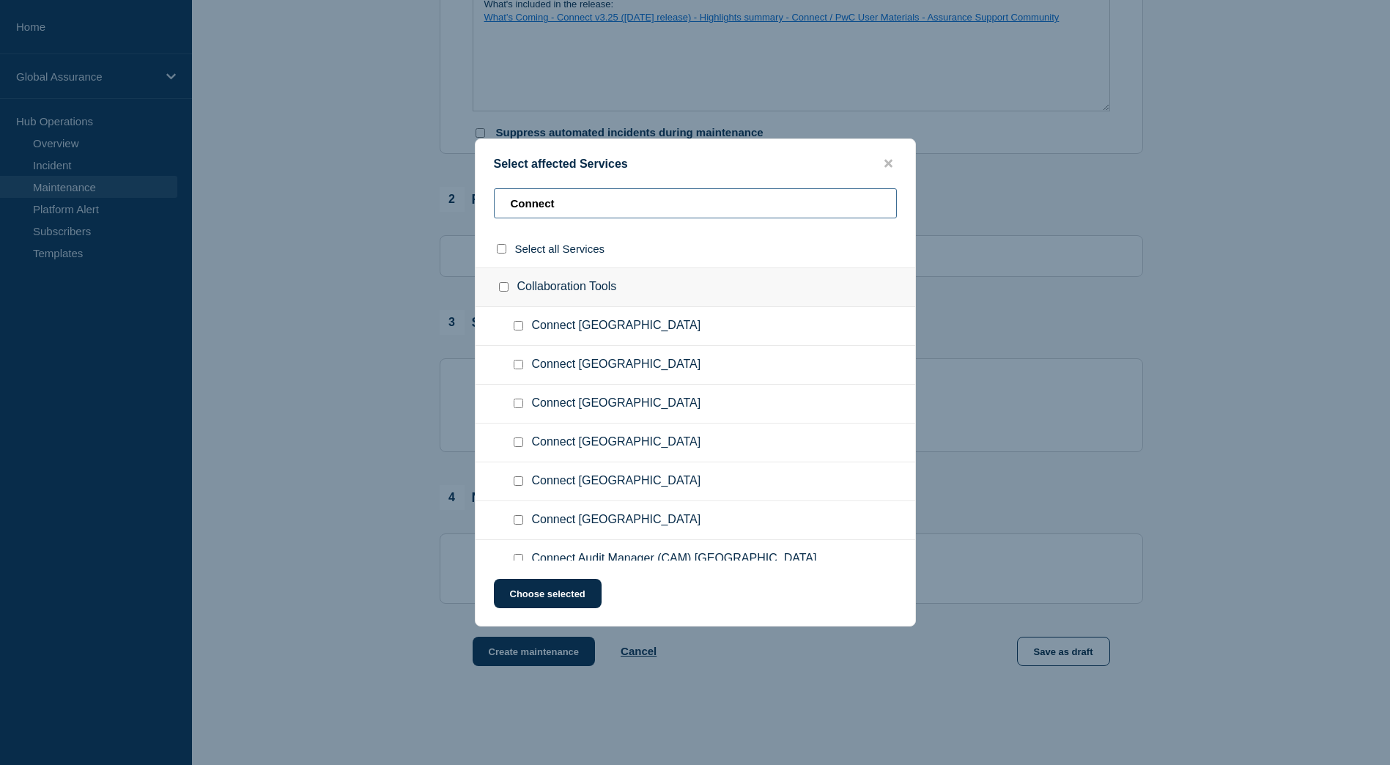
type input "Connect"
click at [517, 481] on input "Connect Switzerland checkbox" at bounding box center [519, 481] width 10 height 10
checkbox input "true"
click at [550, 593] on button "Choose selected" at bounding box center [548, 593] width 108 height 29
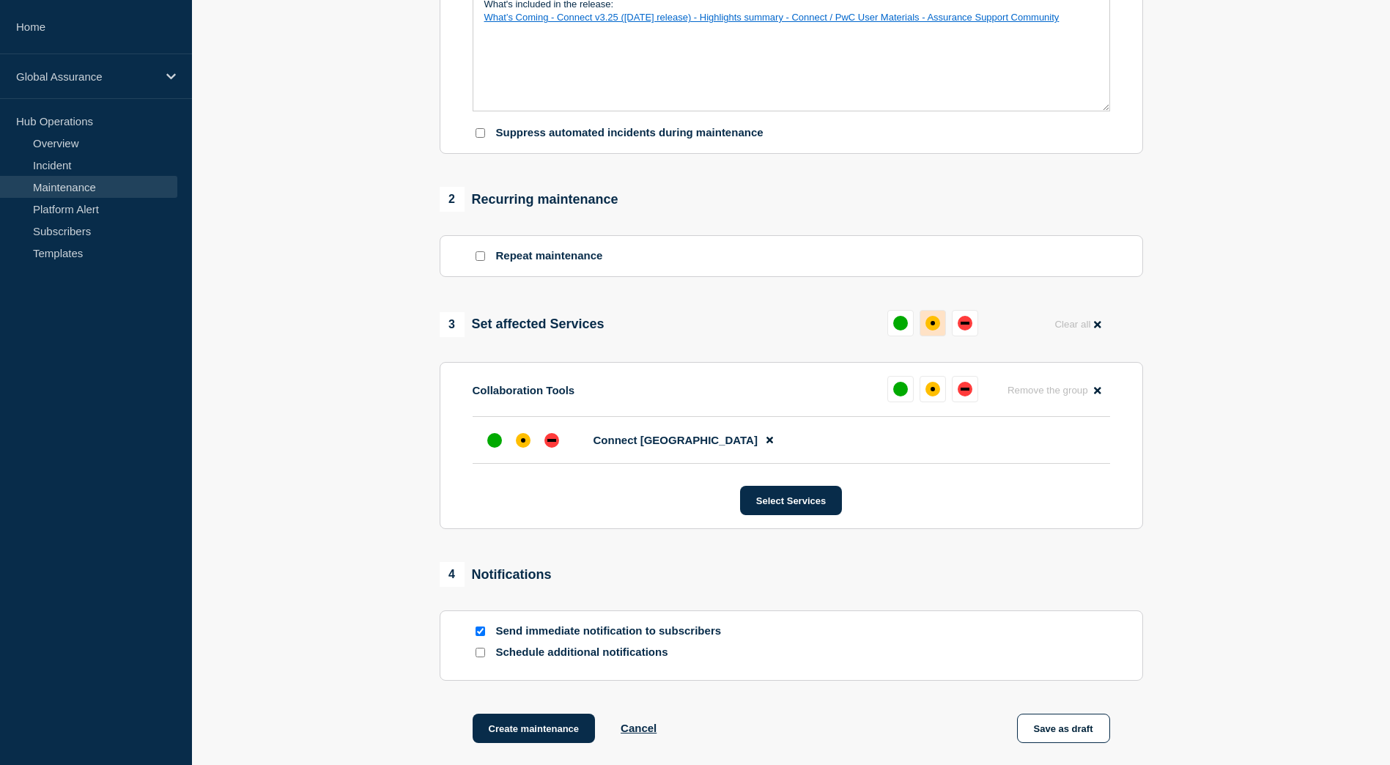
click at [935, 330] on div "affected" at bounding box center [932, 323] width 15 height 15
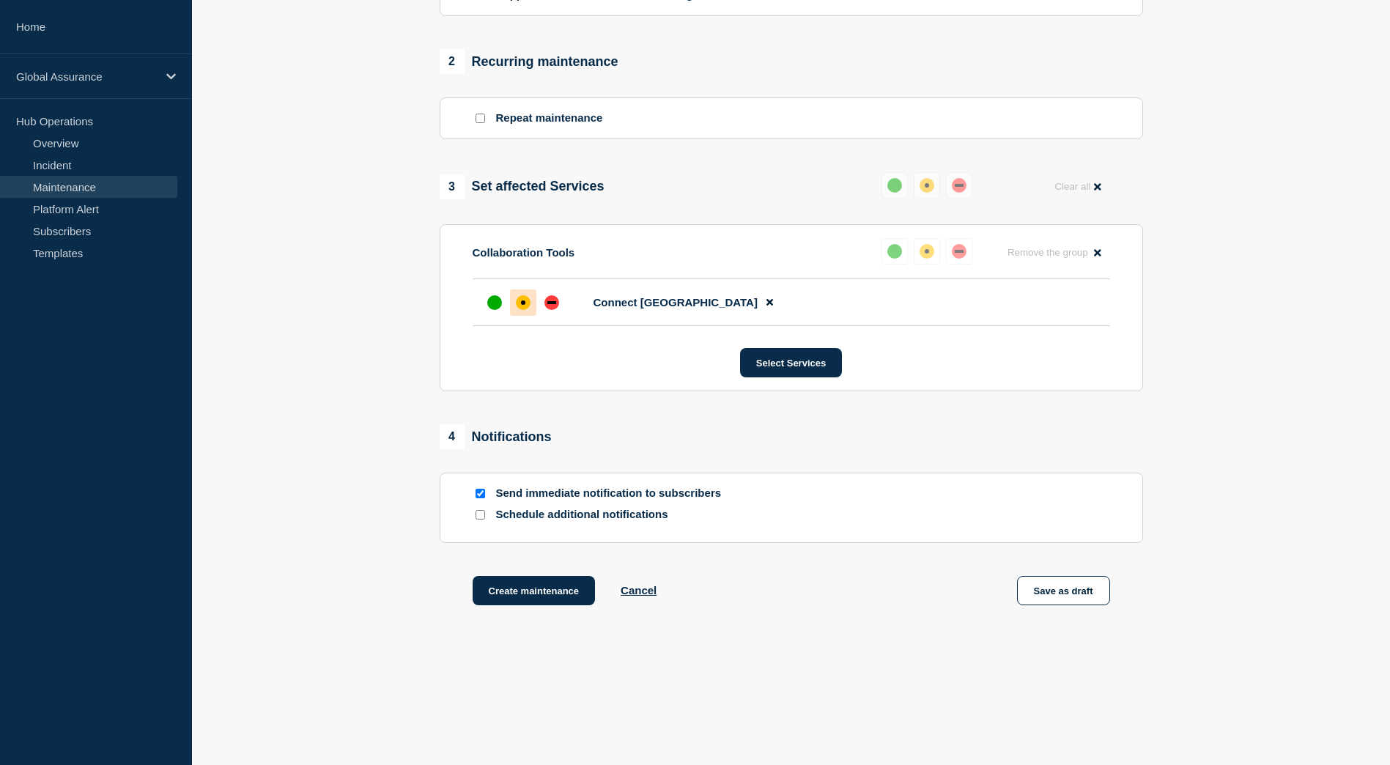
scroll to position [590, 0]
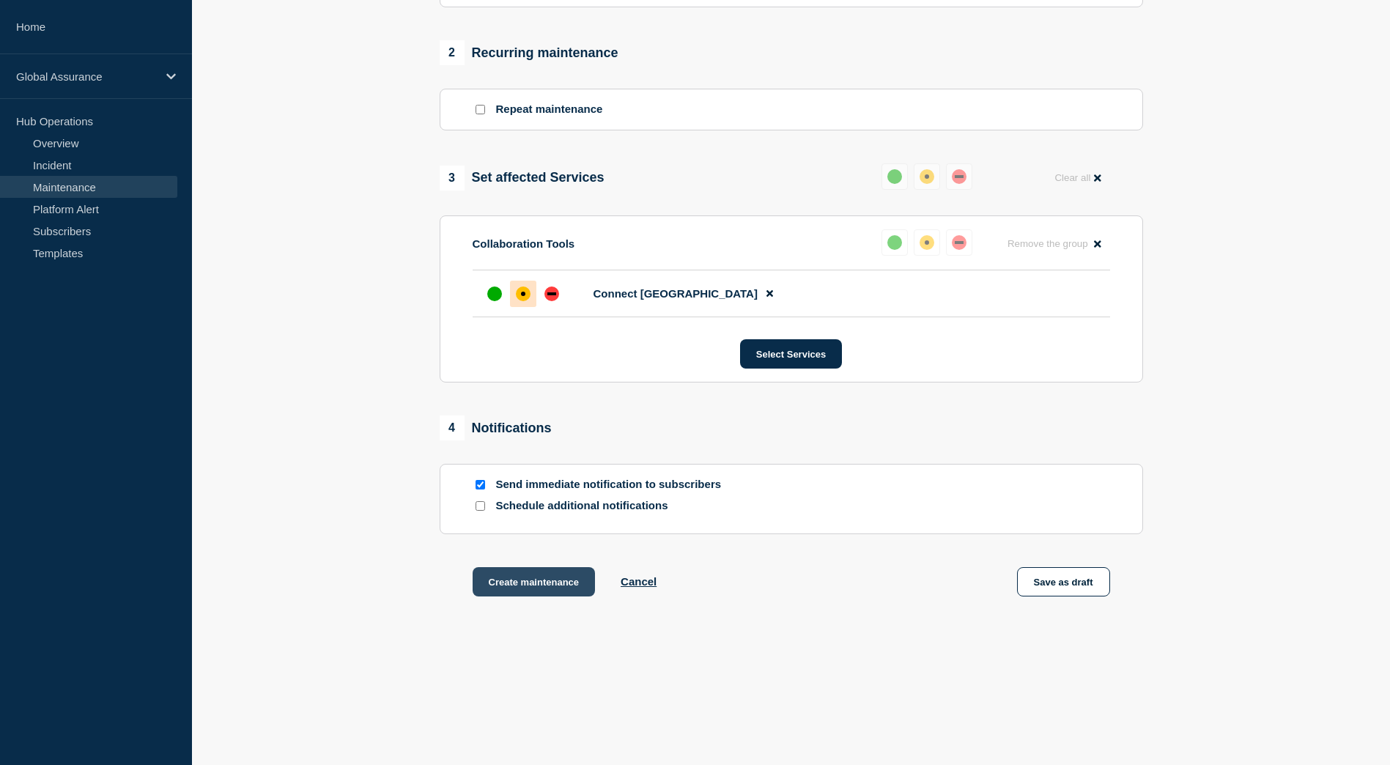
click at [559, 584] on button "Create maintenance" at bounding box center [534, 581] width 123 height 29
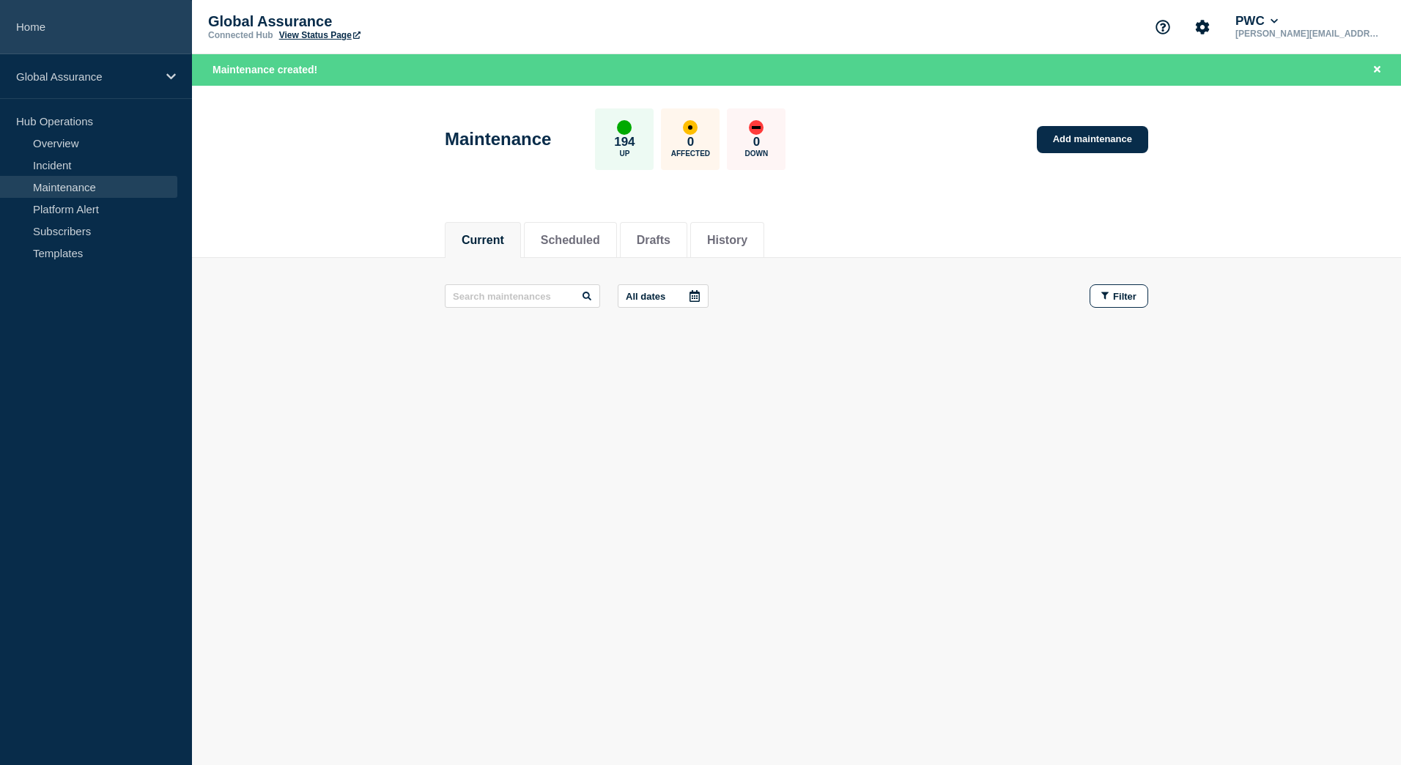
click at [39, 25] on link "Home" at bounding box center [96, 27] width 192 height 54
